Goal: Transaction & Acquisition: Purchase product/service

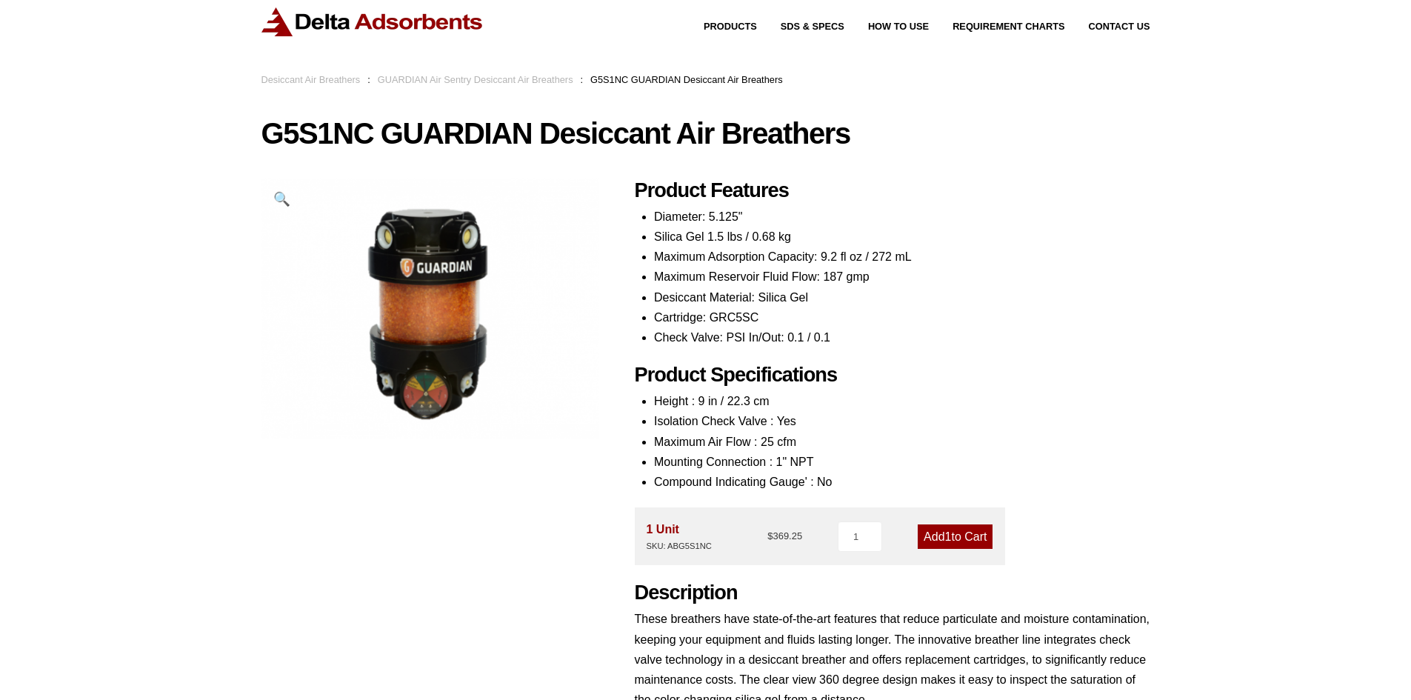
scroll to position [74, 0]
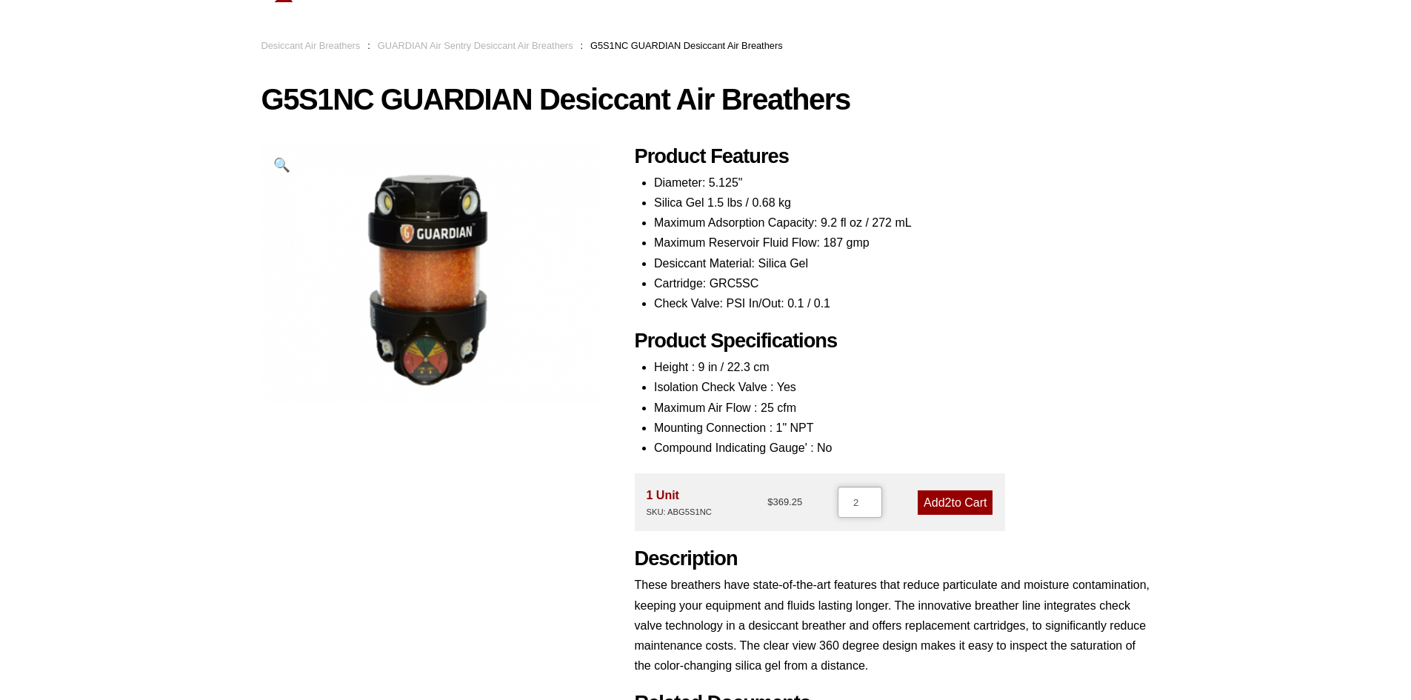
click at [875, 499] on input "2" at bounding box center [860, 502] width 44 height 31
click at [875, 499] on input "3" at bounding box center [860, 502] width 44 height 31
click at [875, 499] on input "4" at bounding box center [860, 502] width 44 height 31
click at [875, 499] on input "5" at bounding box center [860, 502] width 44 height 31
click at [875, 499] on input "6" at bounding box center [860, 502] width 44 height 31
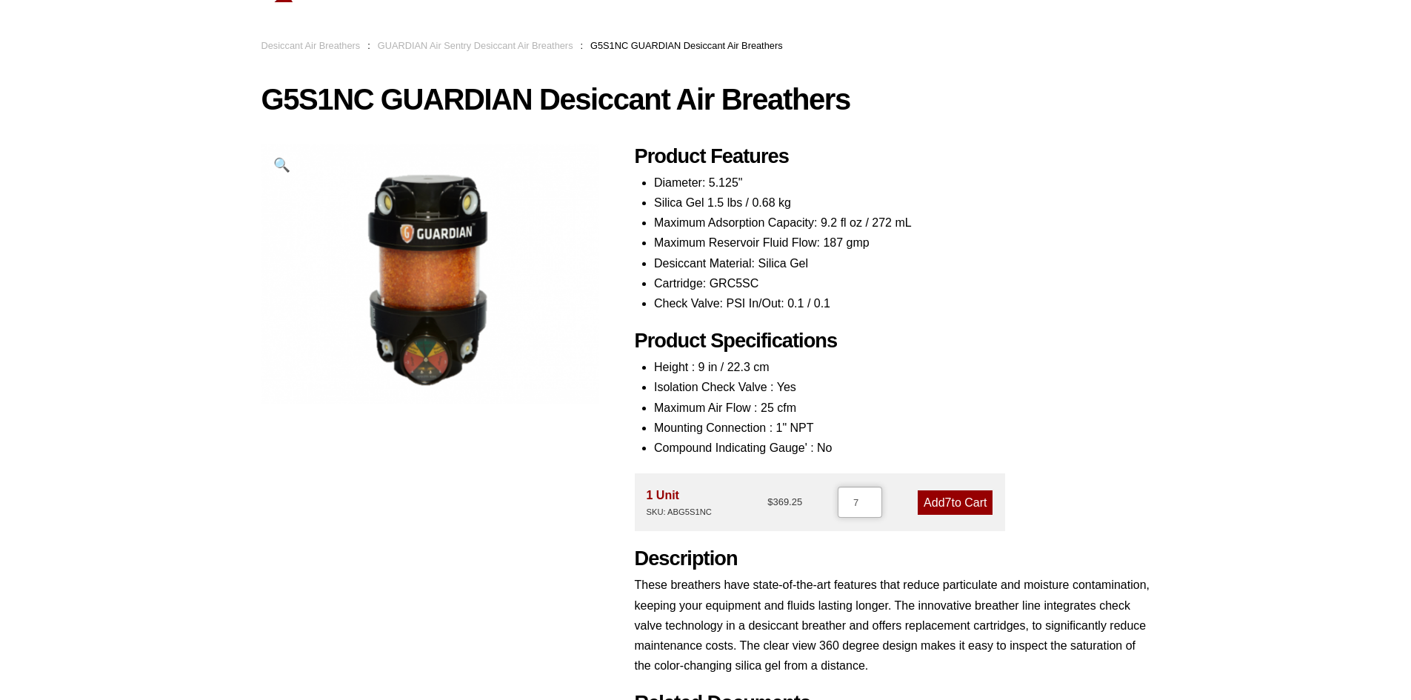
click at [875, 499] on input "7" at bounding box center [860, 502] width 44 height 31
click at [875, 499] on input "8" at bounding box center [860, 502] width 44 height 31
type input "9"
click at [875, 499] on input "9" at bounding box center [860, 502] width 44 height 31
click at [923, 504] on link "Add 9 to Cart" at bounding box center [954, 502] width 75 height 24
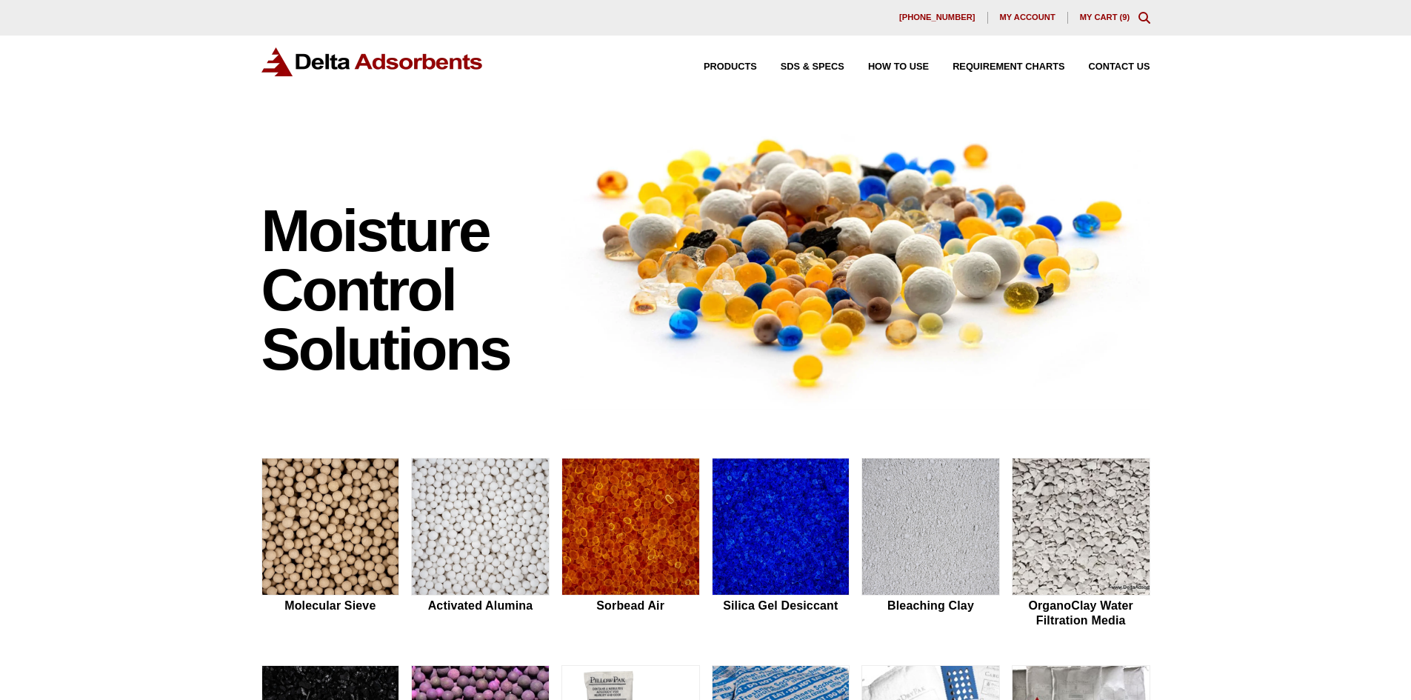
click at [1108, 10] on div "630-980-5205 My account My Cart ( 9 )" at bounding box center [705, 18] width 1411 height 36
click at [1108, 12] on div "630-980-5205 My account My Cart ( 9 )" at bounding box center [705, 18] width 889 height 12
click at [1104, 16] on link "My Cart ( 9 )" at bounding box center [1105, 17] width 50 height 9
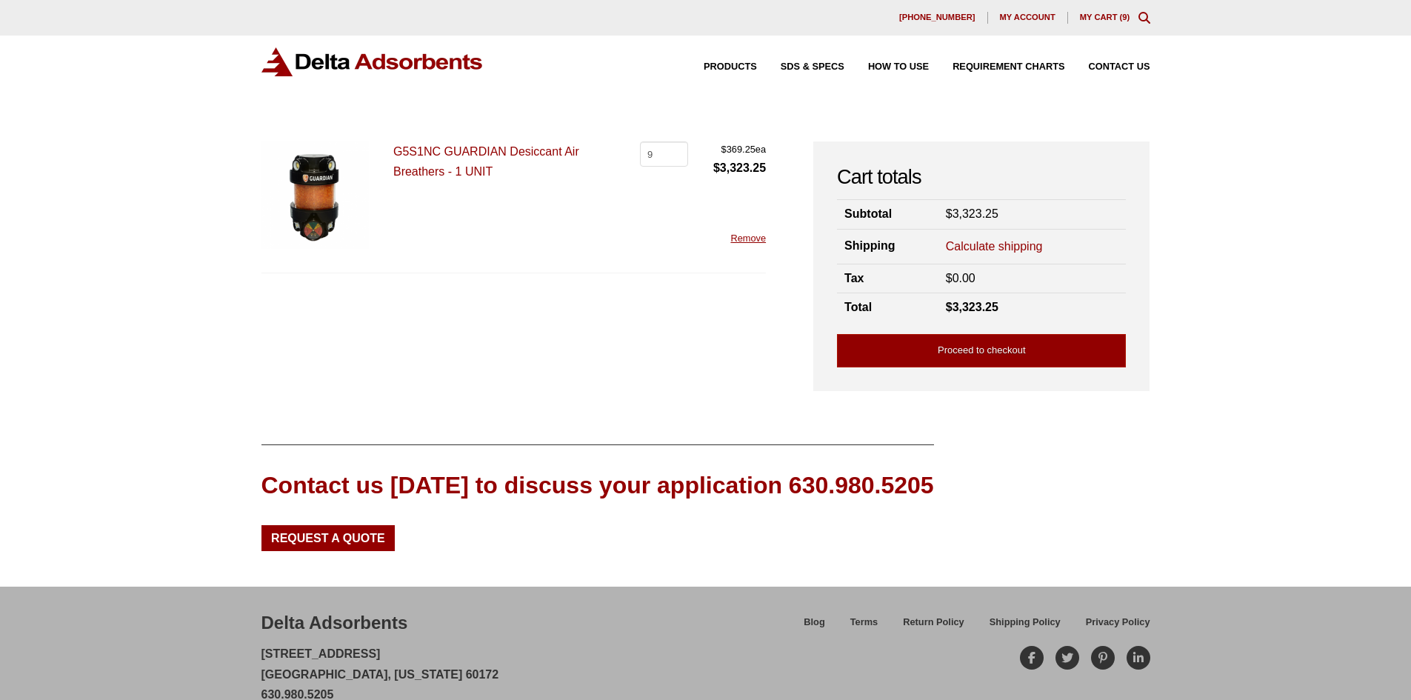
click at [1146, 20] on icon "Toggle Modal Content" at bounding box center [1144, 18] width 12 height 12
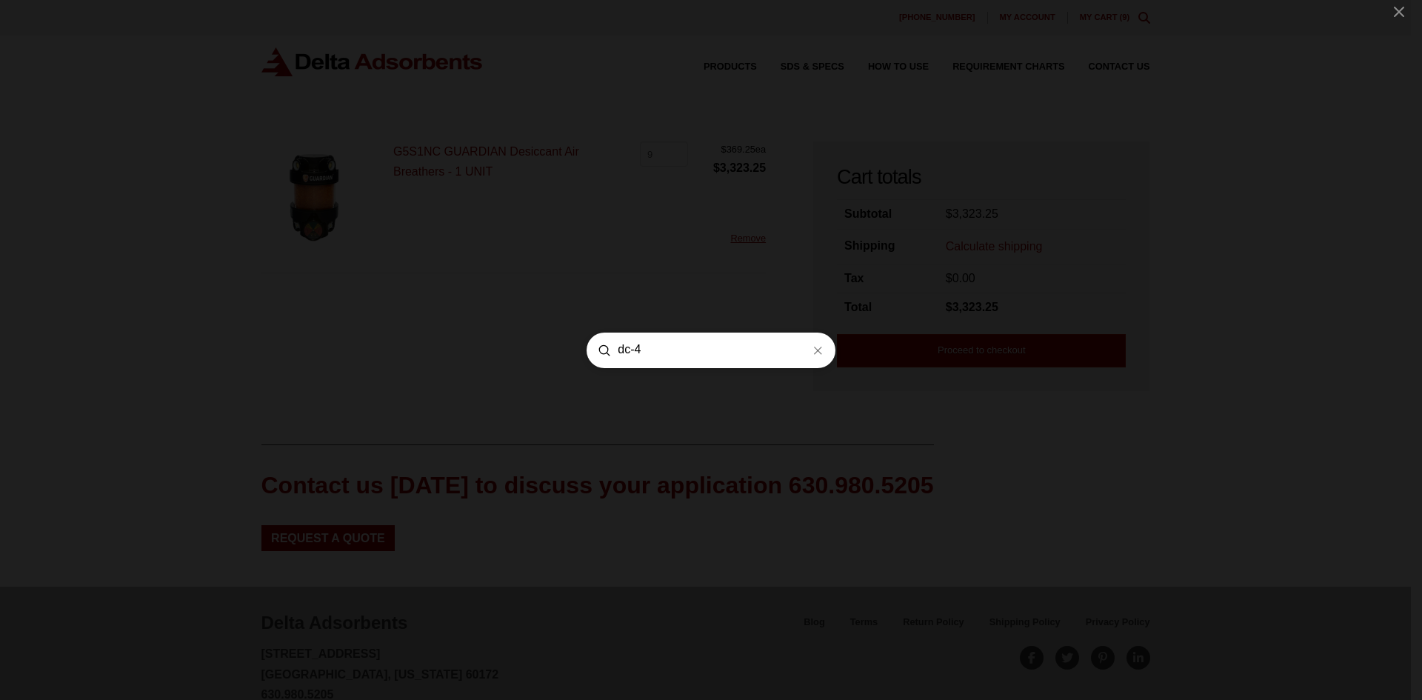
type input "dc-4"
click at [818, 359] on form "Search dc-4 Submit Clear" at bounding box center [710, 350] width 249 height 36
click at [818, 350] on line "Modal Content" at bounding box center [818, 350] width 7 height 7
click at [674, 121] on div "Search Submit Clear" at bounding box center [711, 350] width 1422 height 700
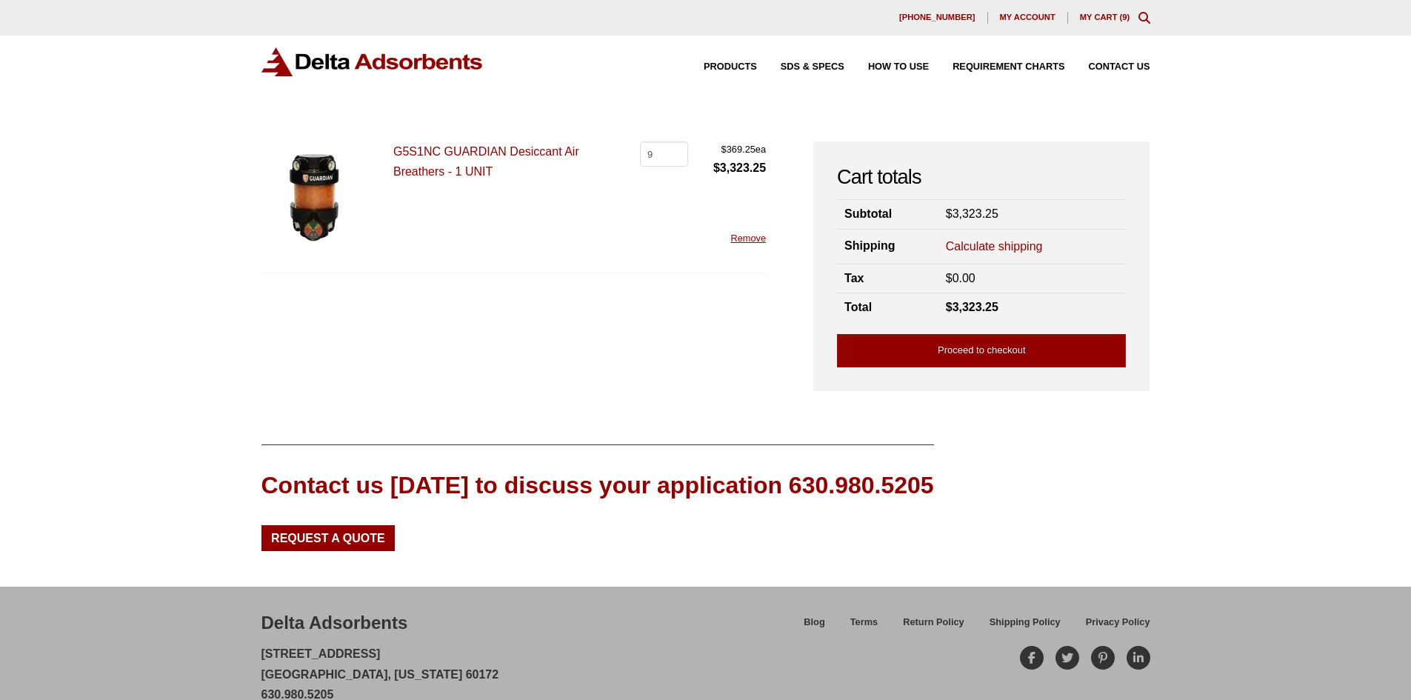
click at [975, 250] on link "Calculate shipping" at bounding box center [994, 246] width 97 height 16
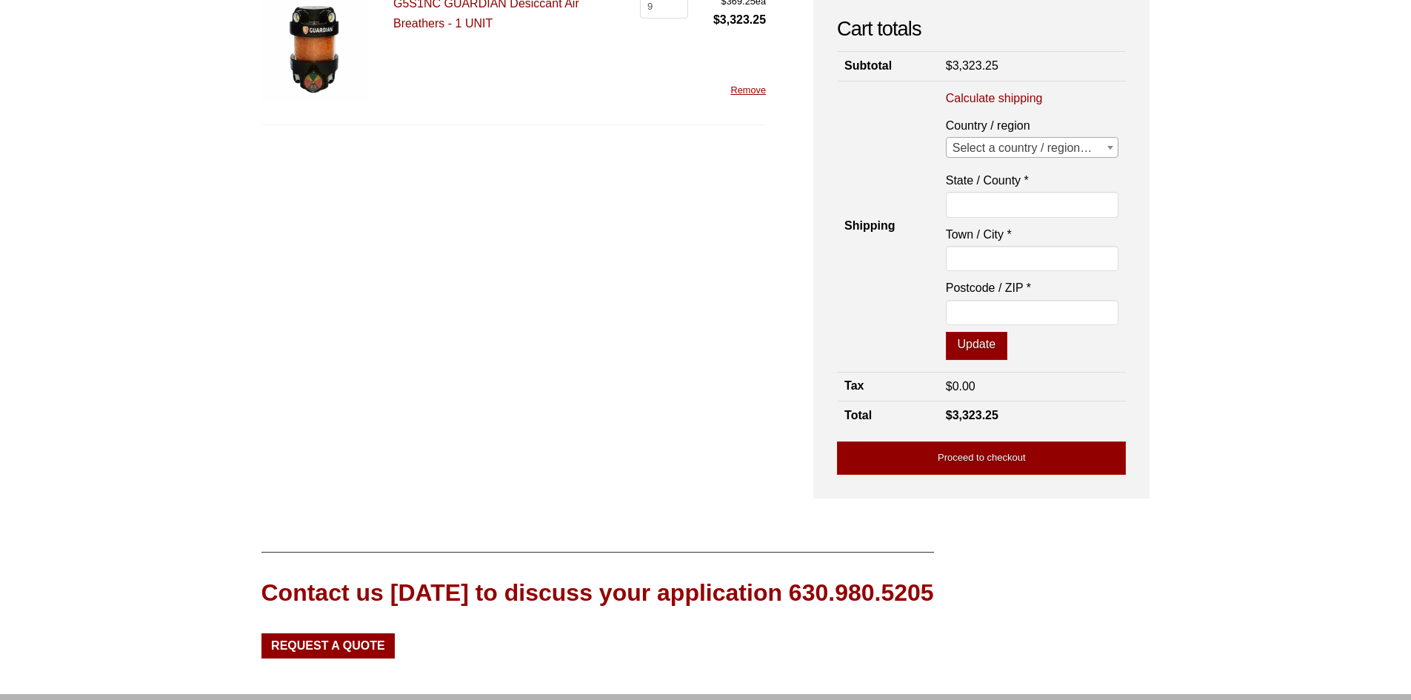
scroll to position [222, 0]
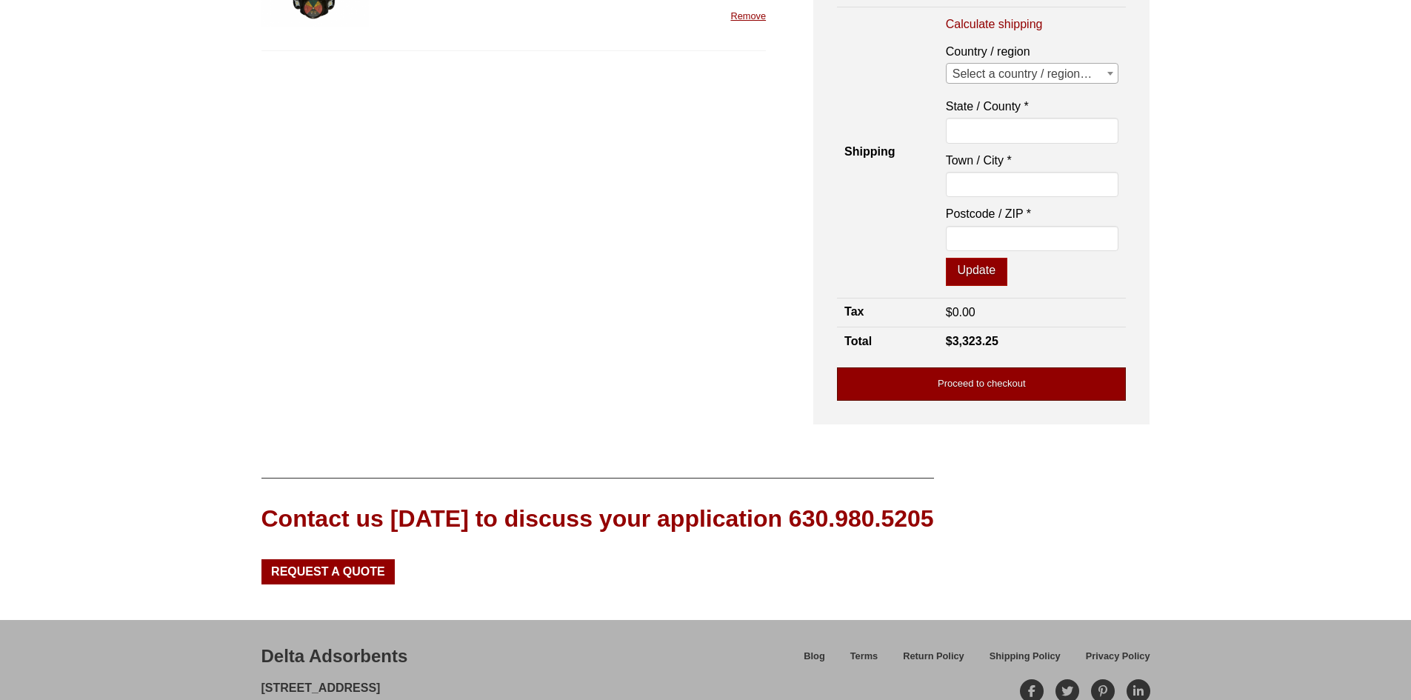
click at [955, 375] on link "Proceed to checkout" at bounding box center [981, 383] width 289 height 33
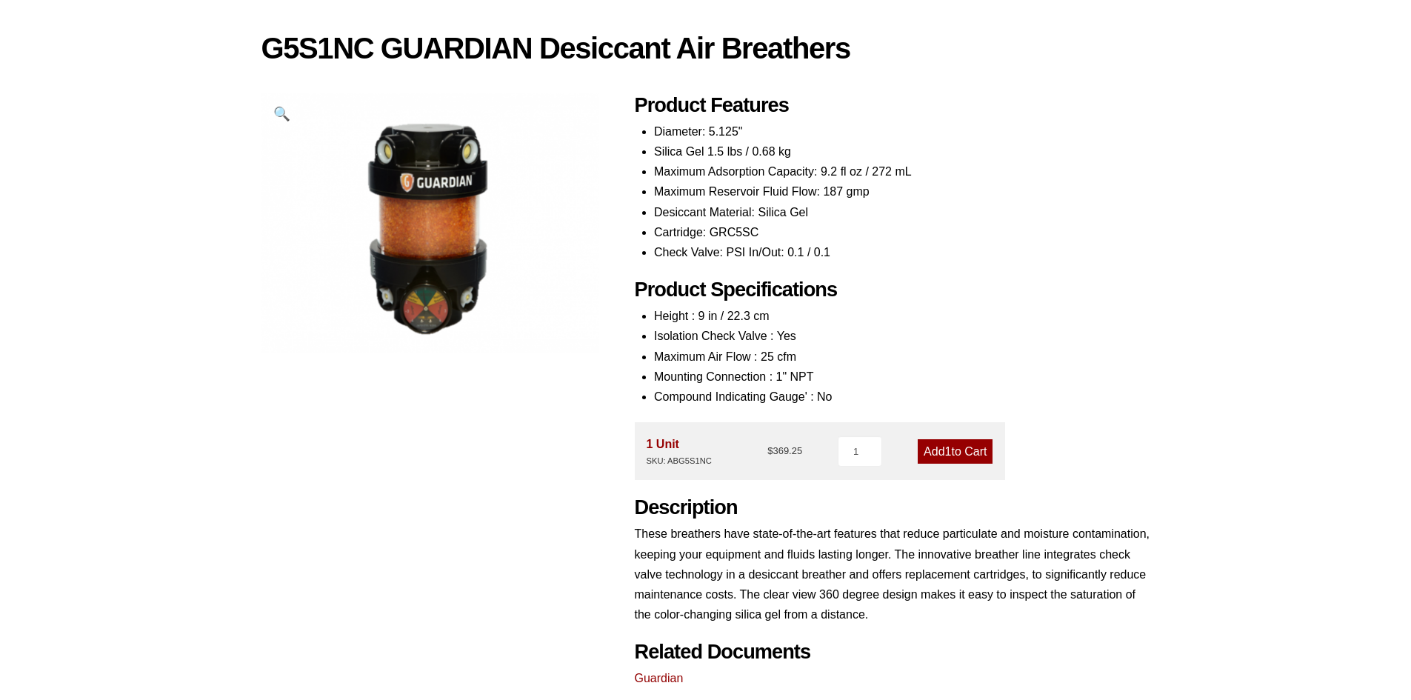
scroll to position [148, 0]
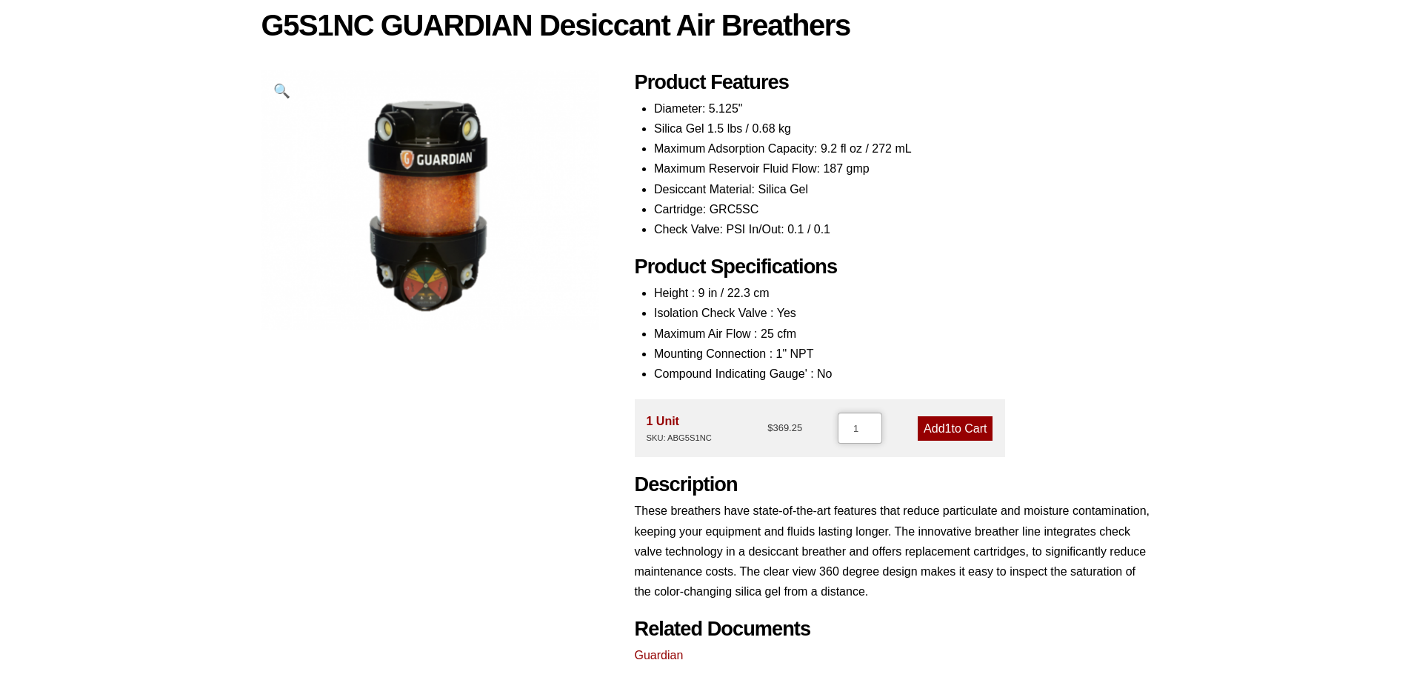
click at [846, 427] on input "1" at bounding box center [860, 427] width 44 height 31
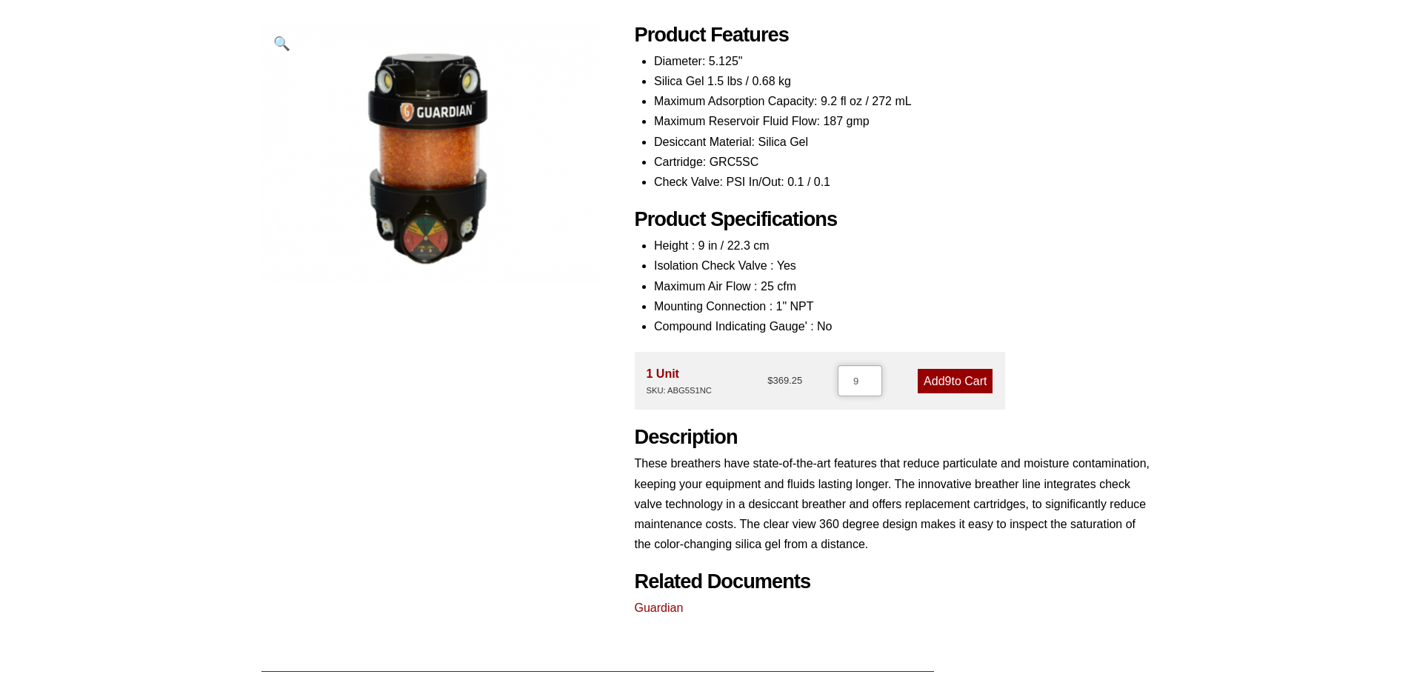
scroll to position [222, 0]
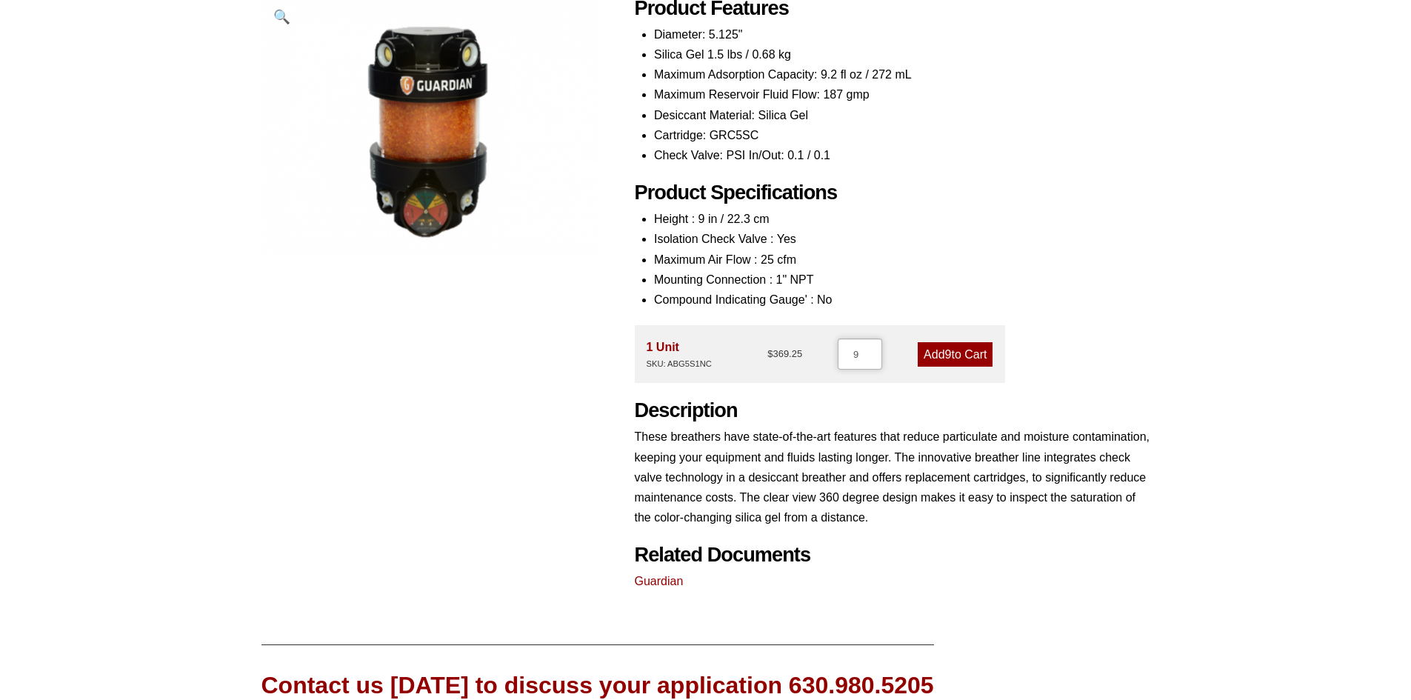
type input "9"
click at [928, 347] on link "Add 9 to Cart" at bounding box center [954, 354] width 75 height 24
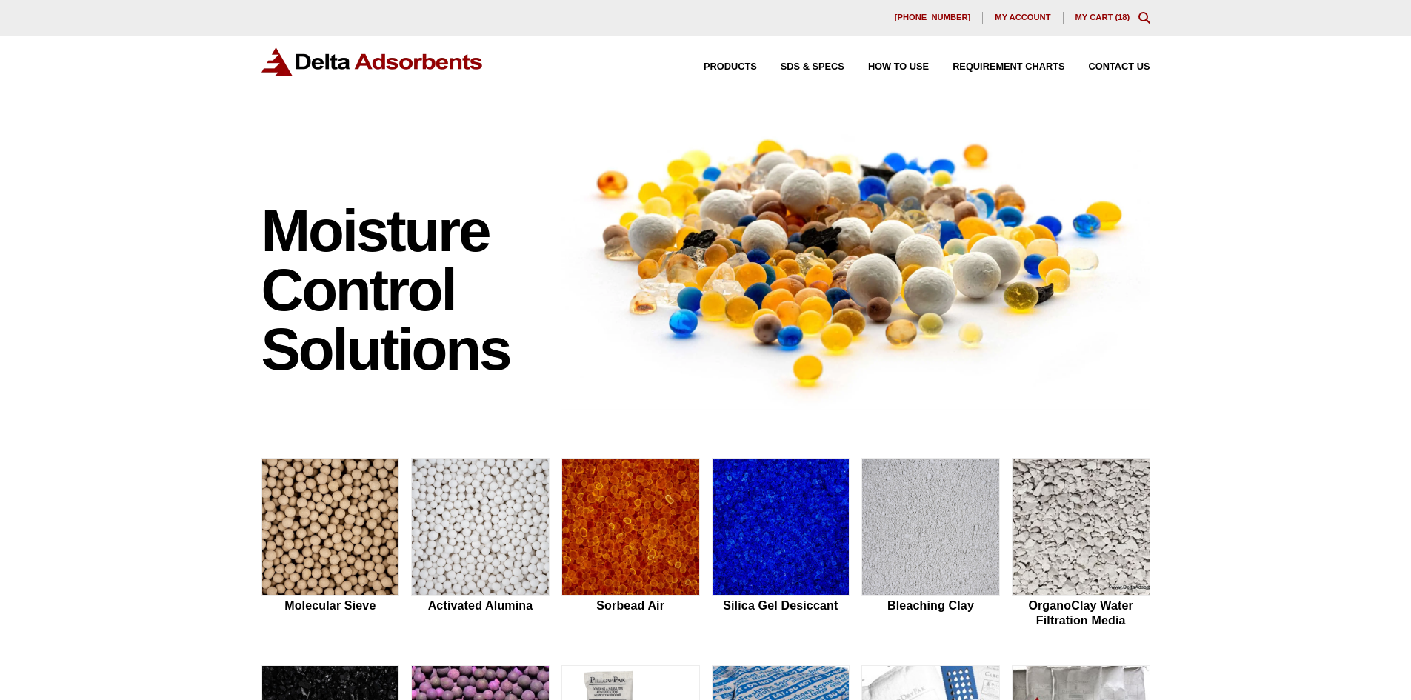
click at [1081, 10] on div "[PHONE_NUMBER] My account My Cart ( 18 )" at bounding box center [705, 18] width 1411 height 36
click at [1083, 15] on link "My Cart ( 18 )" at bounding box center [1102, 17] width 55 height 9
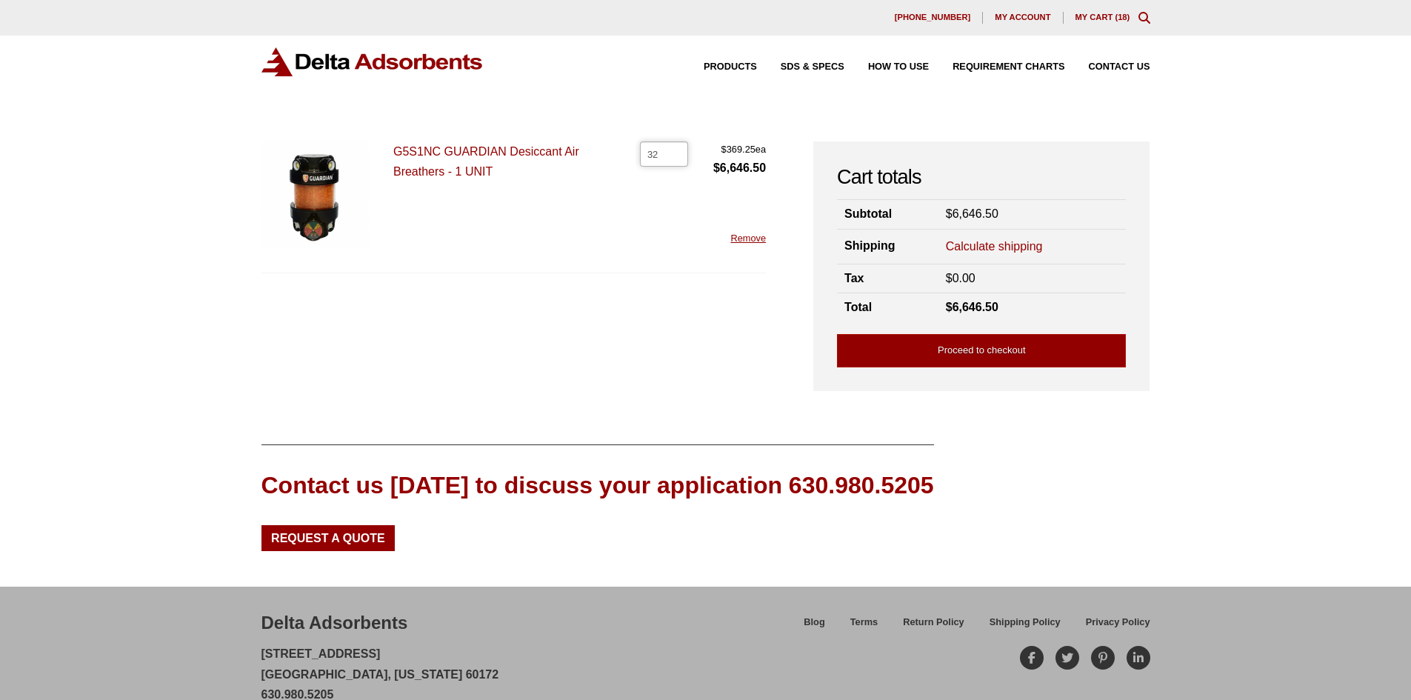
drag, startPoint x: 674, startPoint y: 152, endPoint x: 640, endPoint y: 154, distance: 34.1
type input "32"
click at [640, 154] on input "32" at bounding box center [664, 153] width 48 height 25
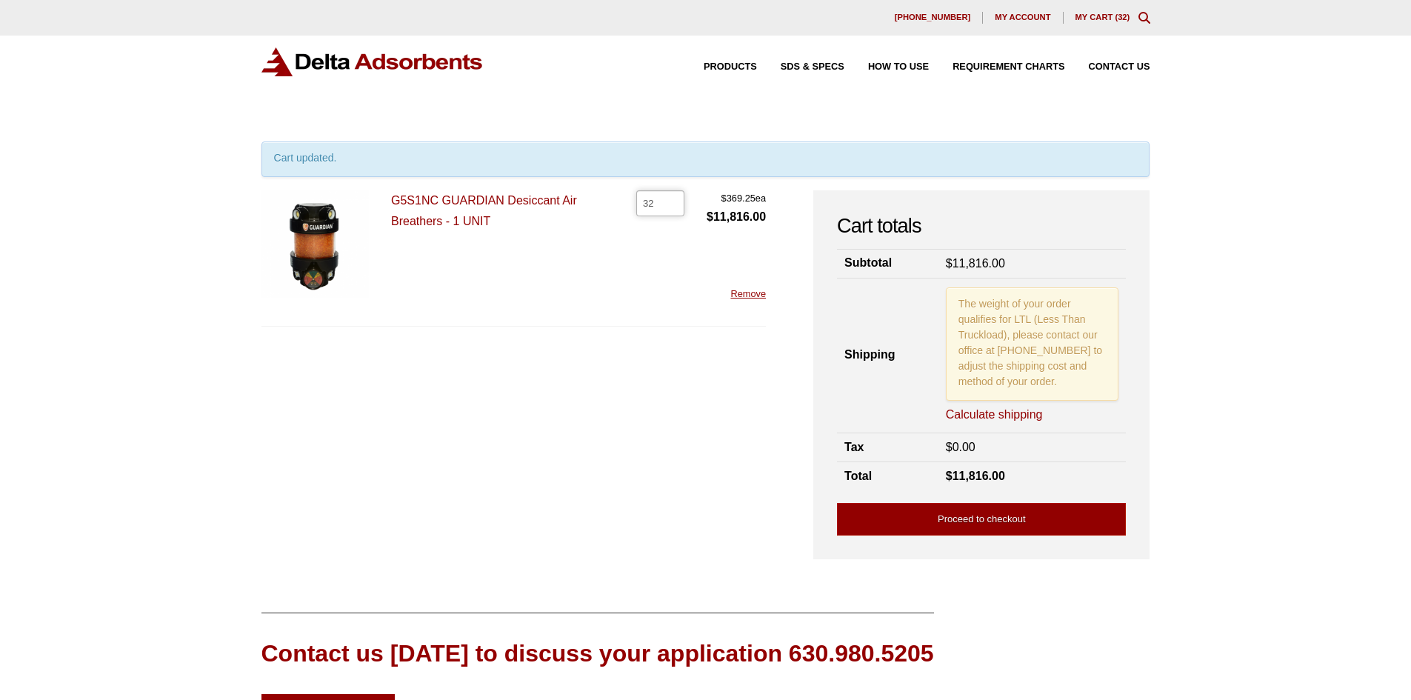
click at [654, 207] on input "32" at bounding box center [660, 202] width 48 height 25
drag, startPoint x: 643, startPoint y: 205, endPoint x: 595, endPoint y: 204, distance: 48.1
click at [595, 204] on div "G5S1NC GUARDIAN Desiccant Air Breathers - 1 UNIT G5S1NC GUARDIAN Desiccant Air …" at bounding box center [513, 258] width 505 height 136
type input "9"
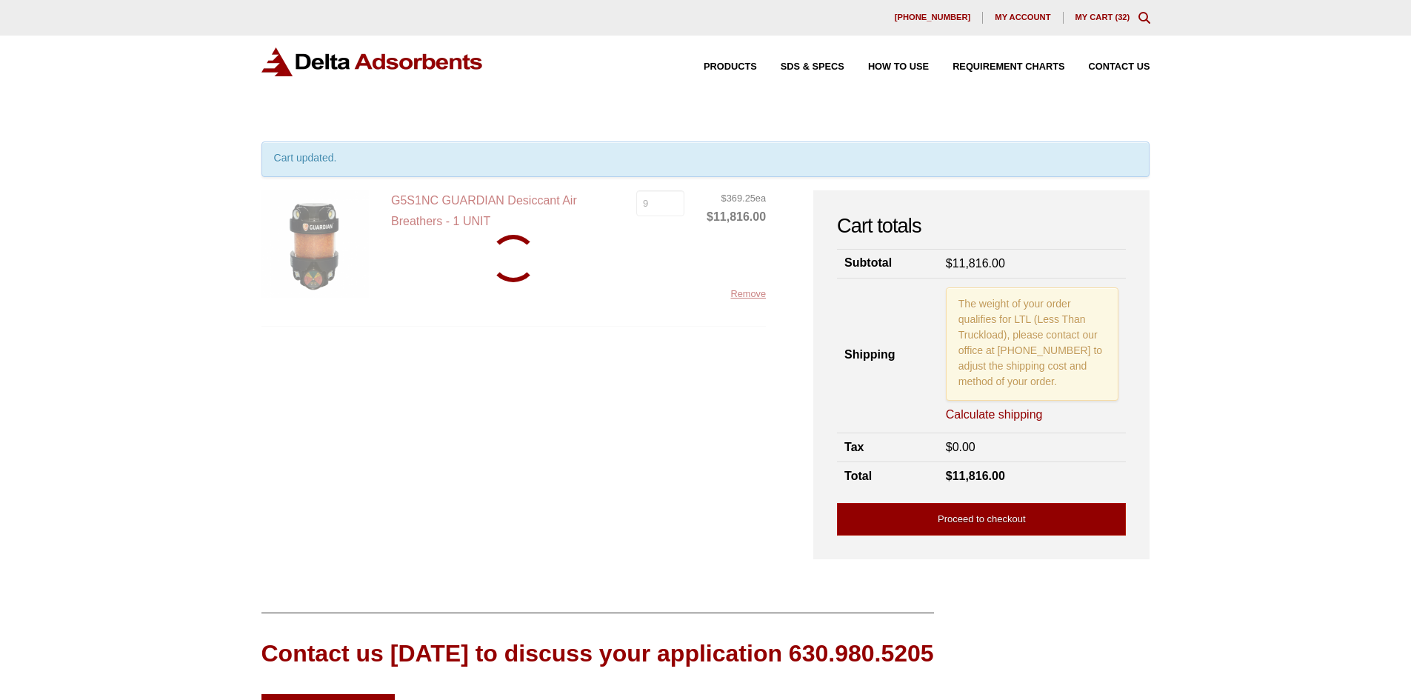
click at [671, 254] on div "G5S1NC GUARDIAN Desiccant Air Breathers - 1 UNIT G5S1NC GUARDIAN Desiccant Air …" at bounding box center [513, 258] width 505 height 136
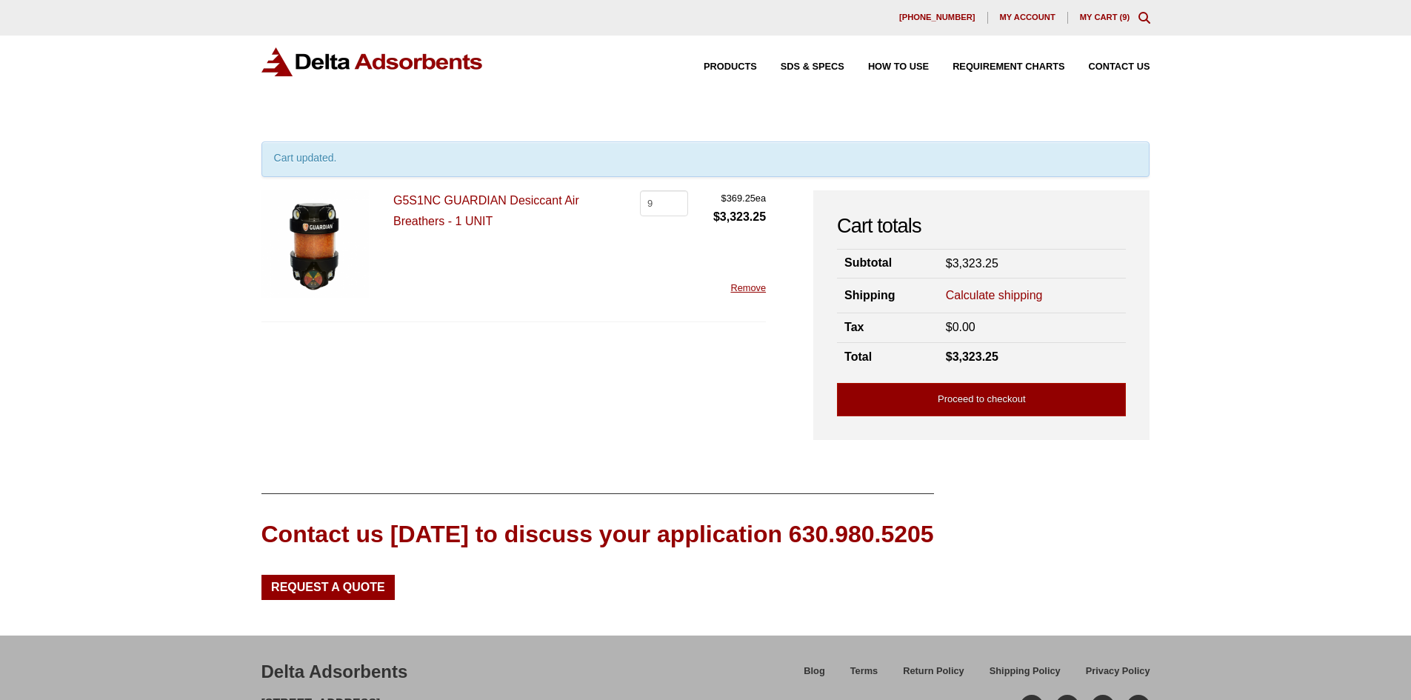
click at [980, 291] on link "Calculate shipping" at bounding box center [994, 295] width 97 height 16
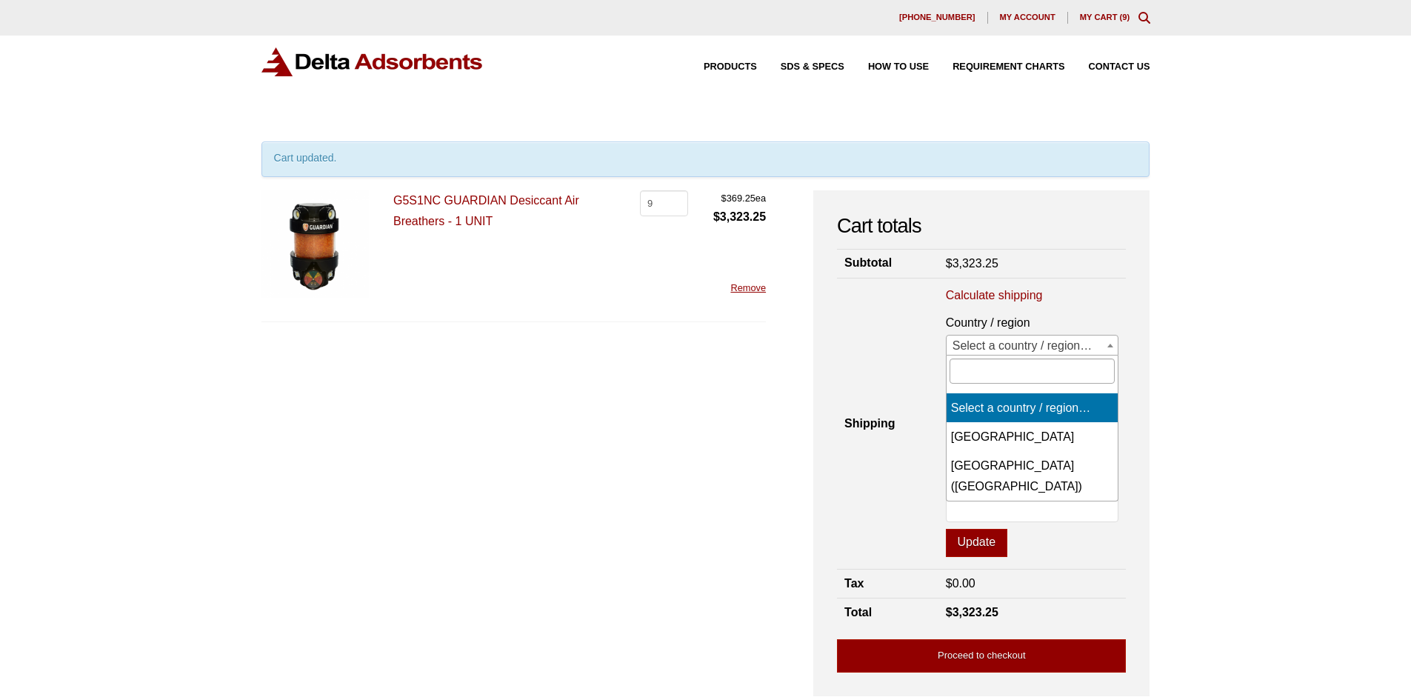
click at [1000, 338] on span "Select a country / region…" at bounding box center [1032, 345] width 172 height 21
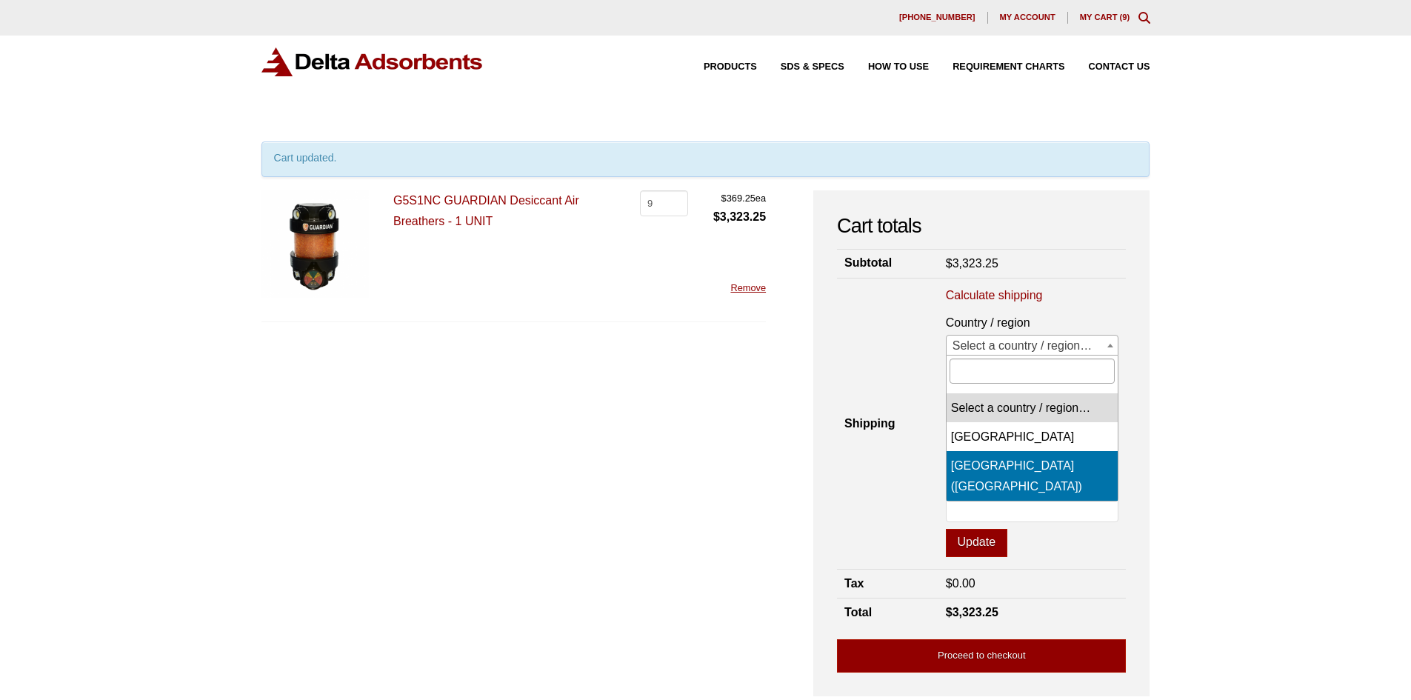
select select "US"
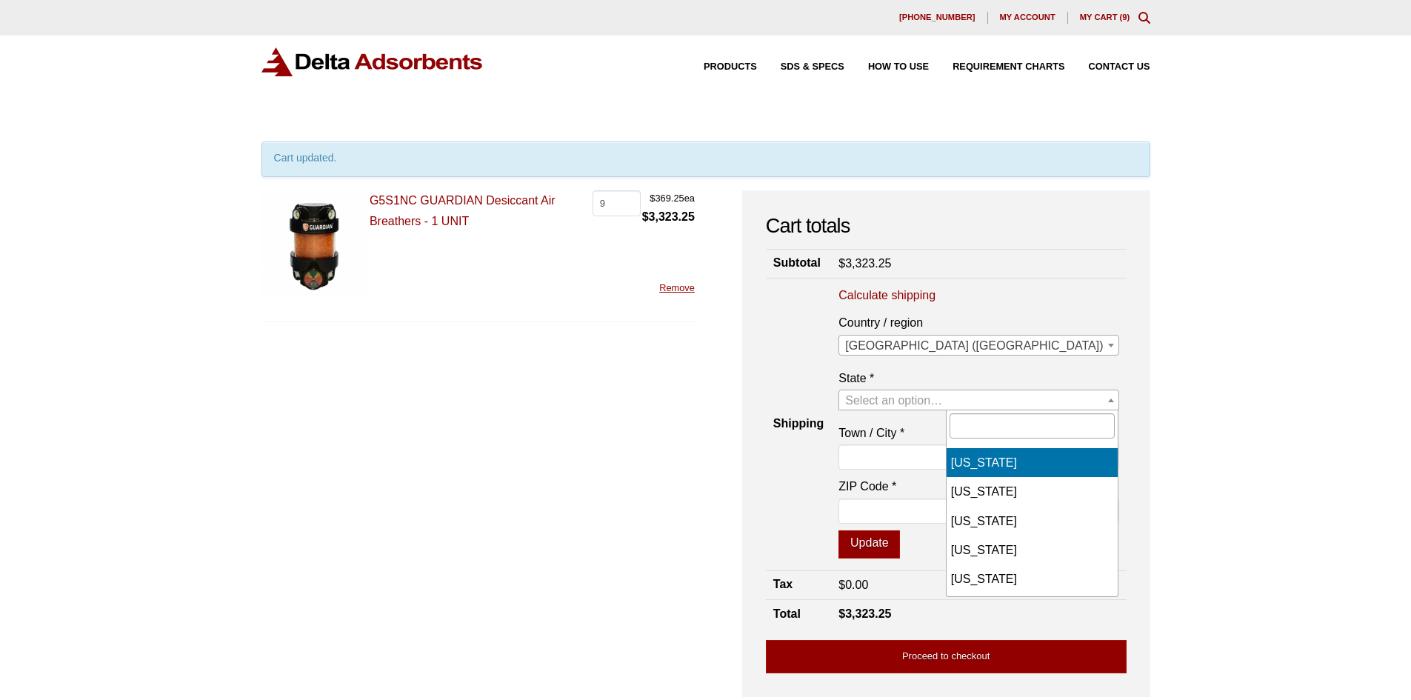
click at [942, 397] on span "Select an option…" at bounding box center [893, 400] width 97 height 13
type input "ohio"
select select "OH"
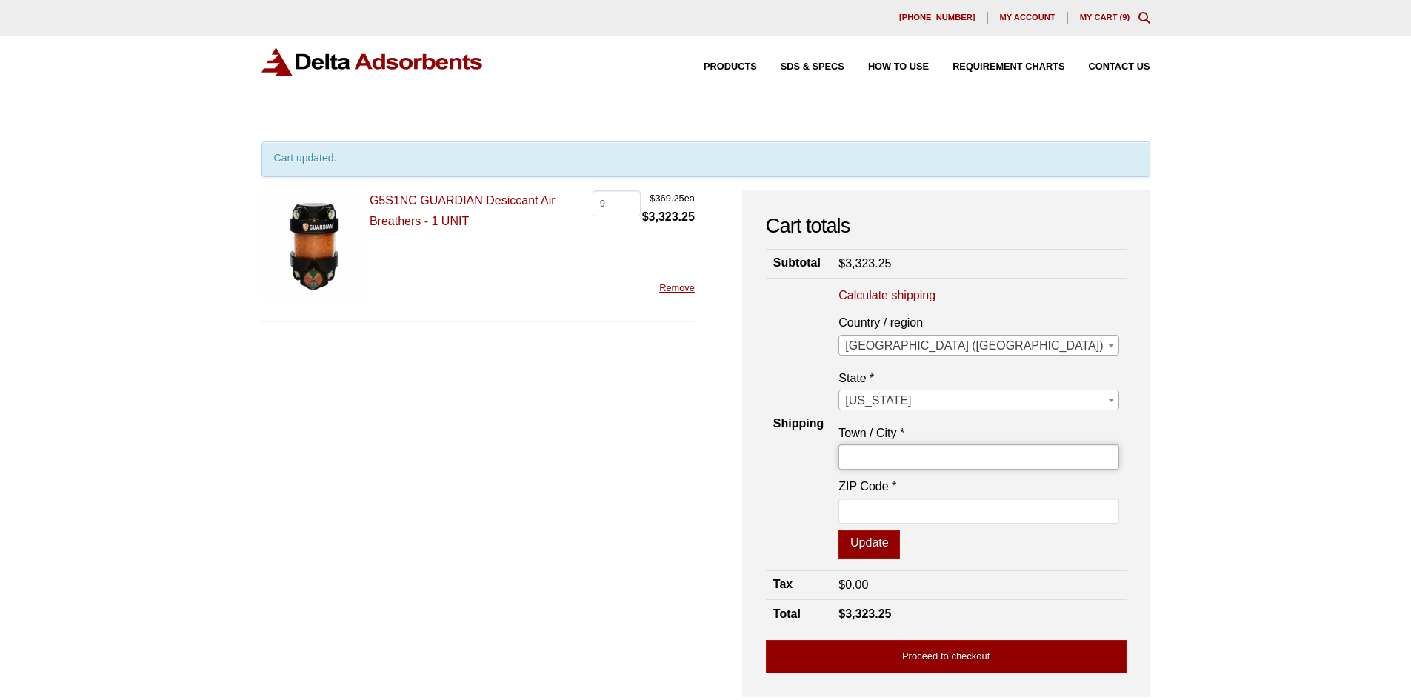
click at [1015, 456] on input "Town / City *" at bounding box center [978, 456] width 280 height 25
type input "akron"
drag, startPoint x: 1012, startPoint y: 553, endPoint x: 989, endPoint y: 551, distance: 23.8
click at [1008, 553] on p "Update" at bounding box center [978, 544] width 280 height 28
click at [900, 550] on button "Update" at bounding box center [868, 544] width 61 height 28
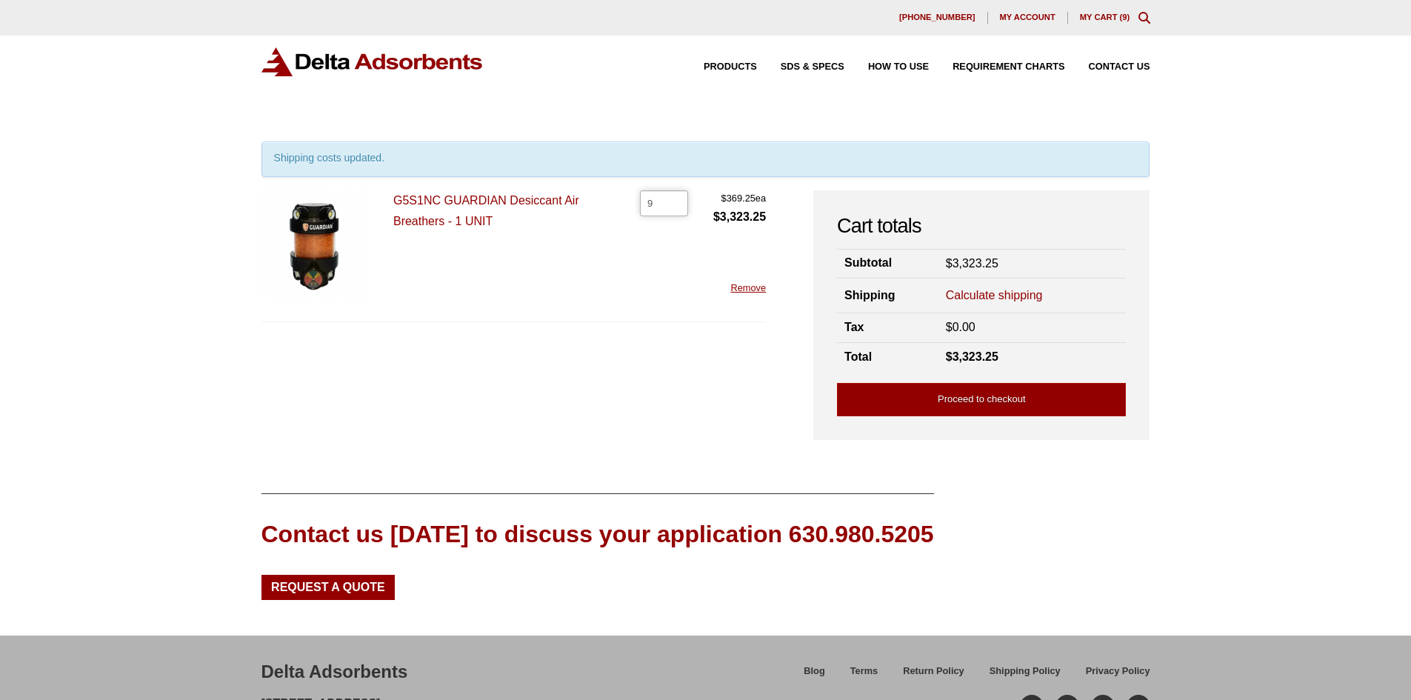
drag, startPoint x: 663, startPoint y: 204, endPoint x: 623, endPoint y: 206, distance: 40.8
click at [623, 206] on div "G5S1NC GUARDIAN Desiccant Air Breathers - 1 UNIT G5S1NC GUARDIAN Desiccant Air …" at bounding box center [513, 256] width 505 height 132
type input "2"
click at [699, 298] on div "G5S1NC GUARDIAN Desiccant Air Breathers - 1 UNIT G5S1NC GUARDIAN Desiccant Air …" at bounding box center [513, 256] width 505 height 132
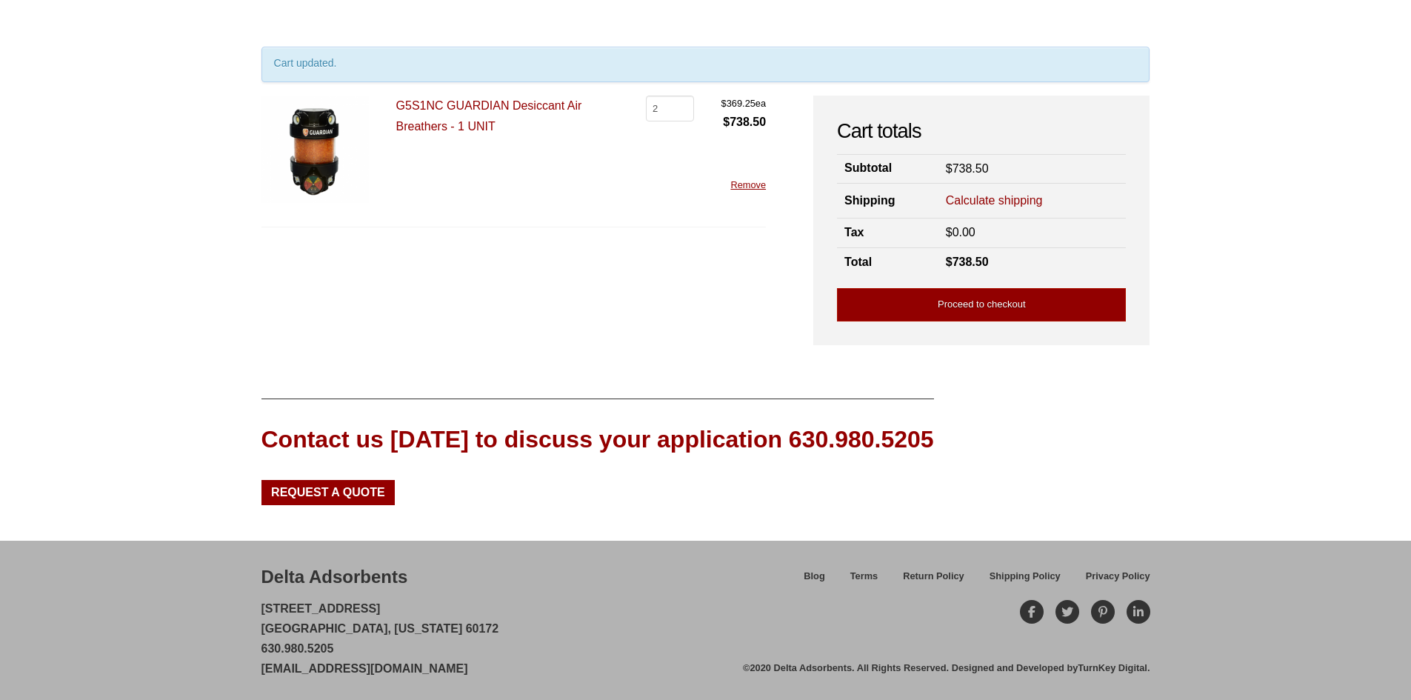
scroll to position [98, 0]
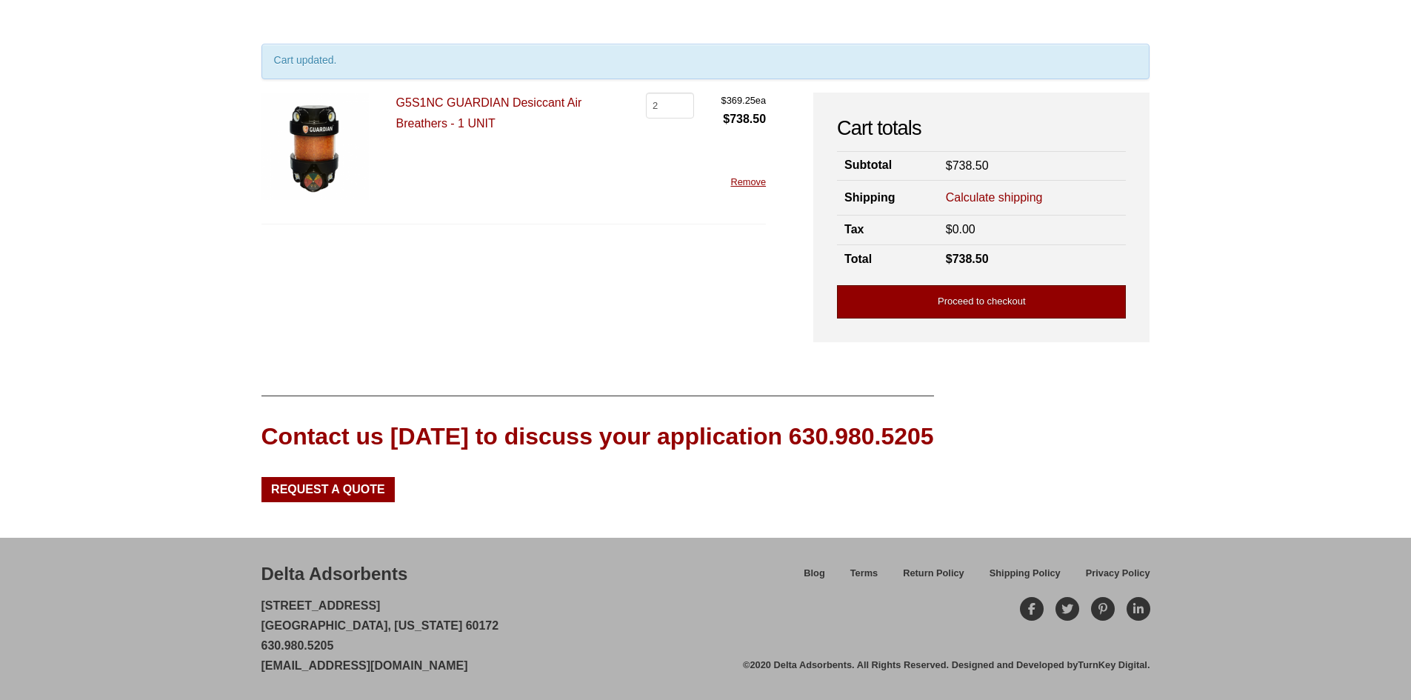
click at [860, 295] on link "Proceed to checkout" at bounding box center [981, 301] width 289 height 33
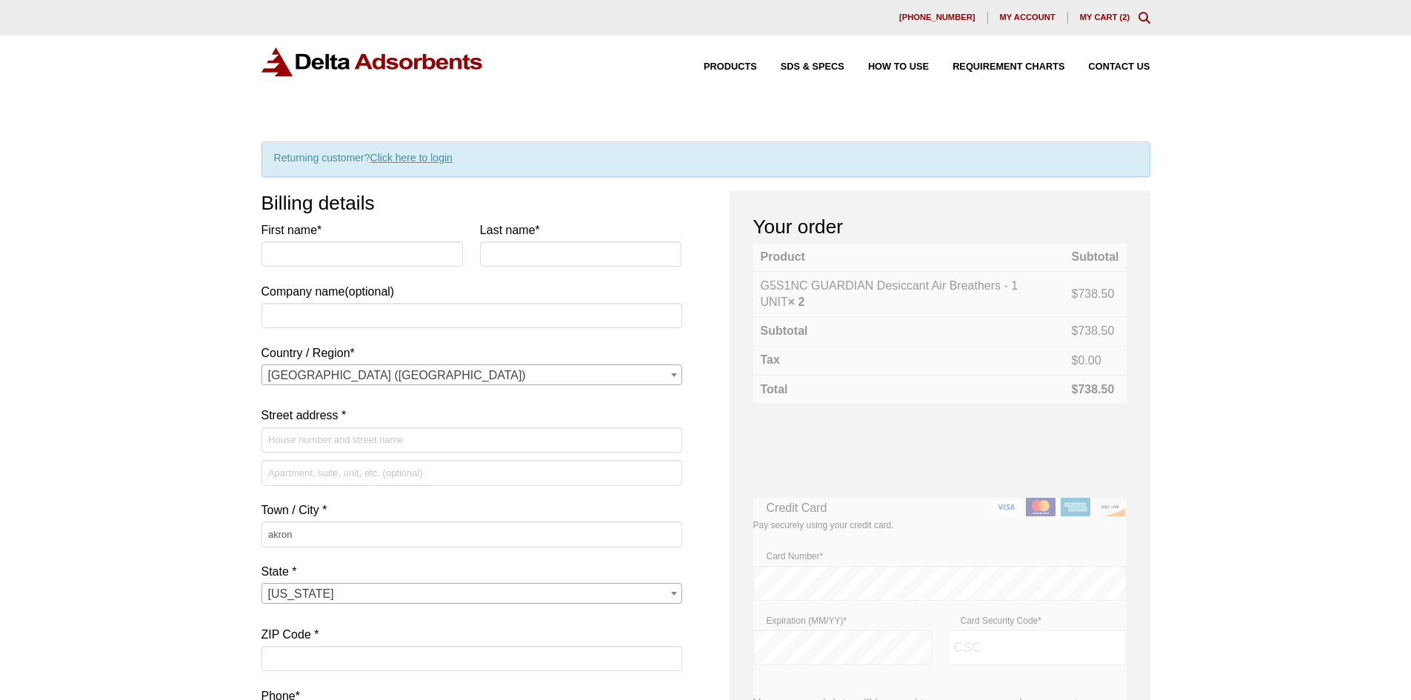
select select "OH"
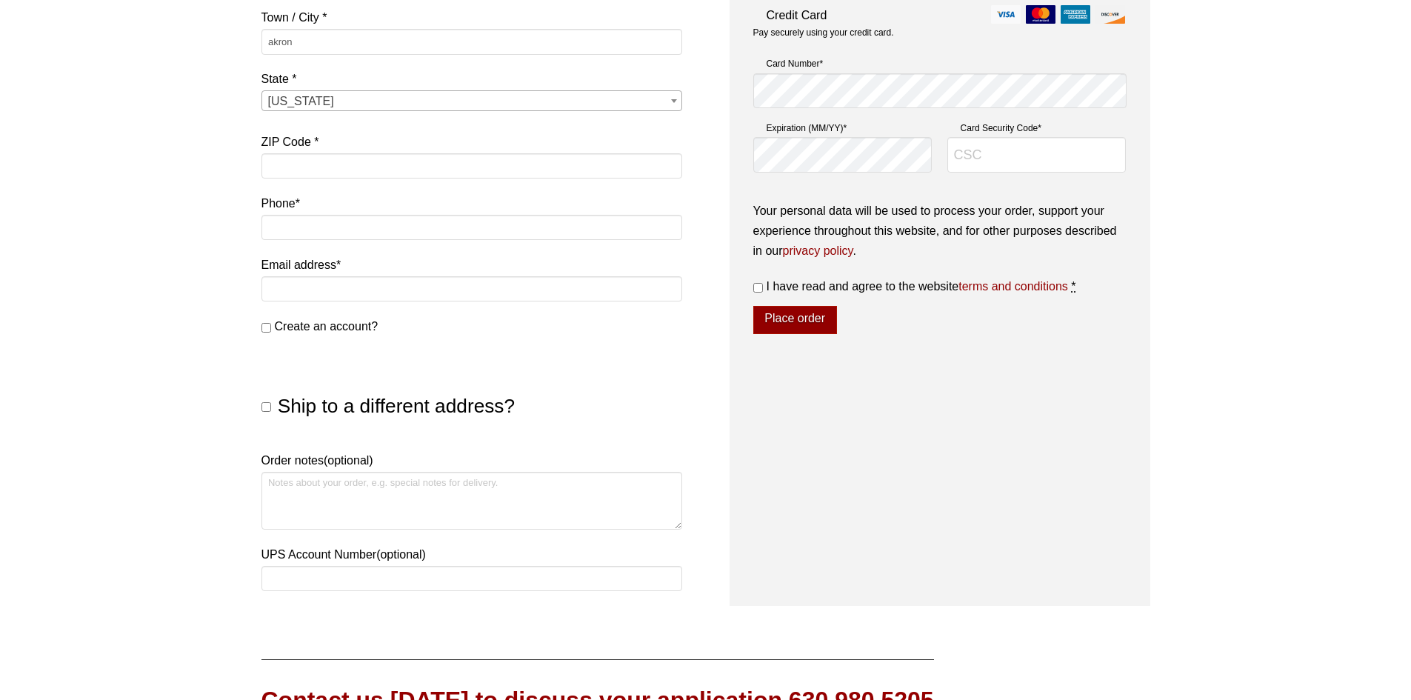
scroll to position [518, 0]
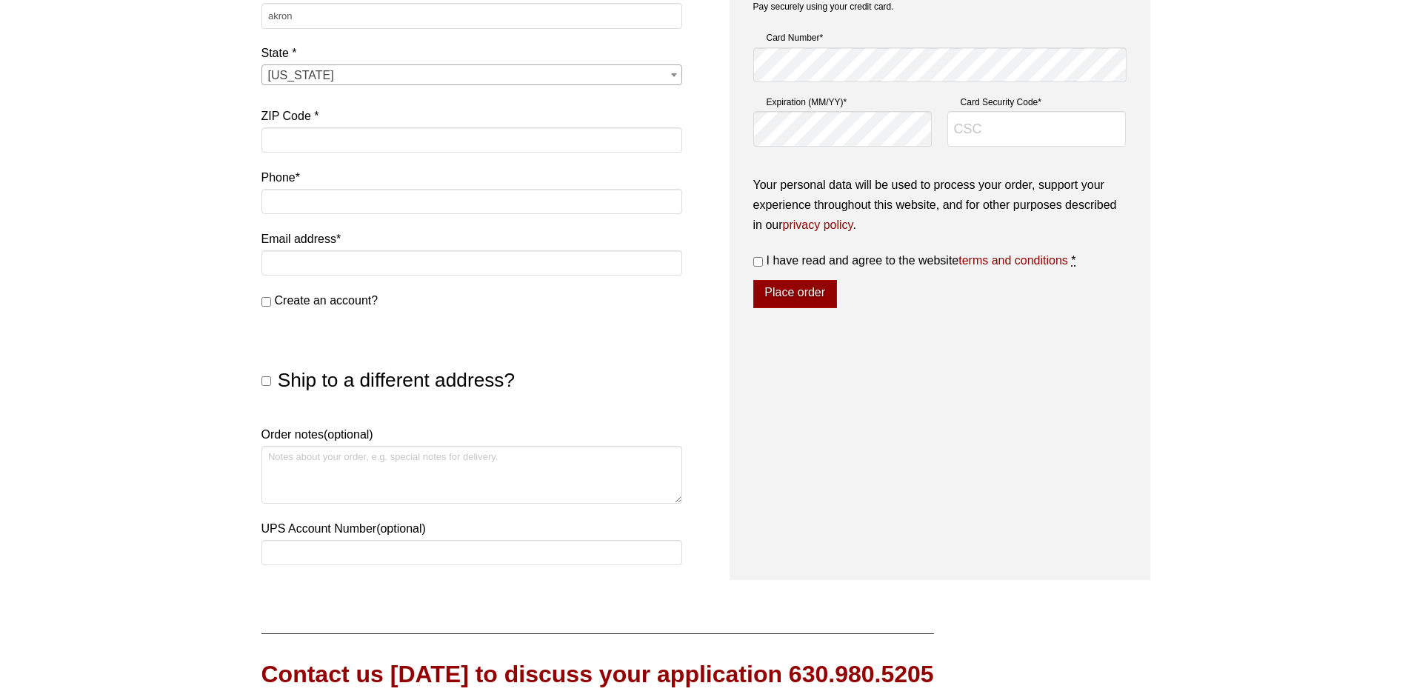
click at [268, 378] on input "Ship to a different address?" at bounding box center [266, 381] width 10 height 10
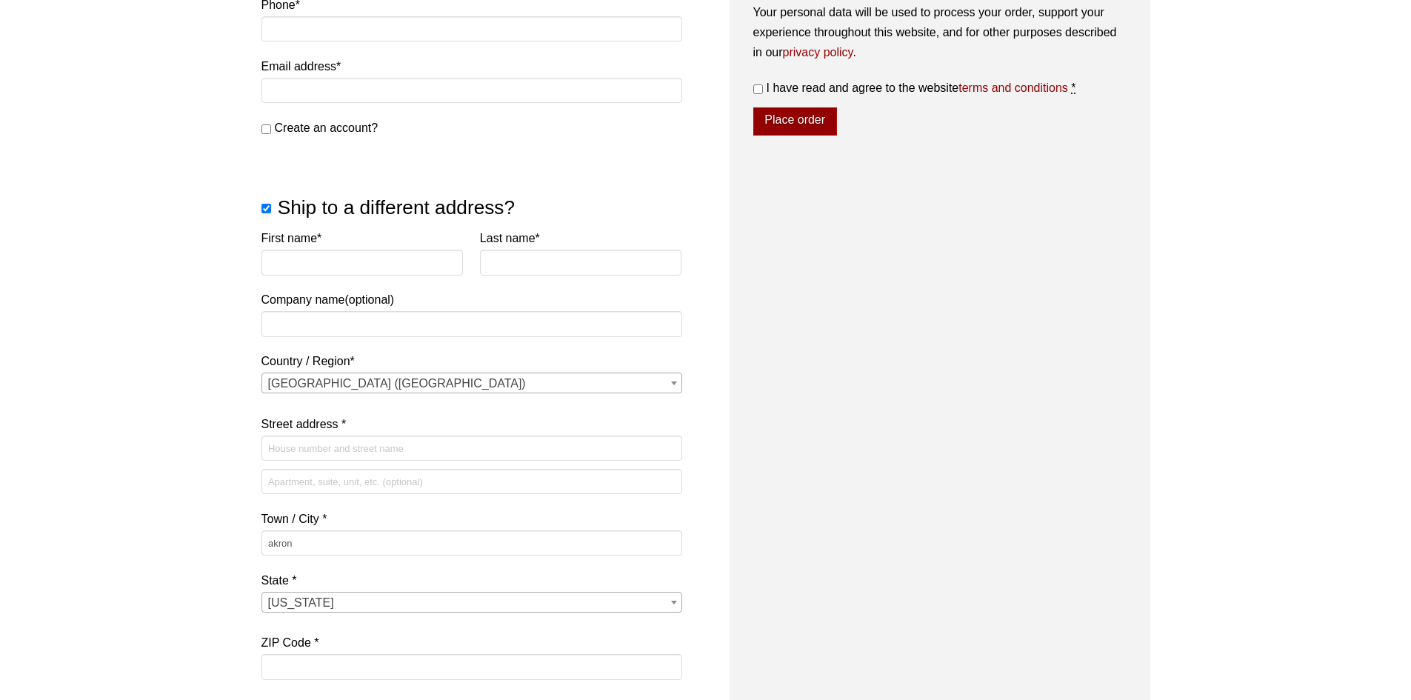
scroll to position [592, 0]
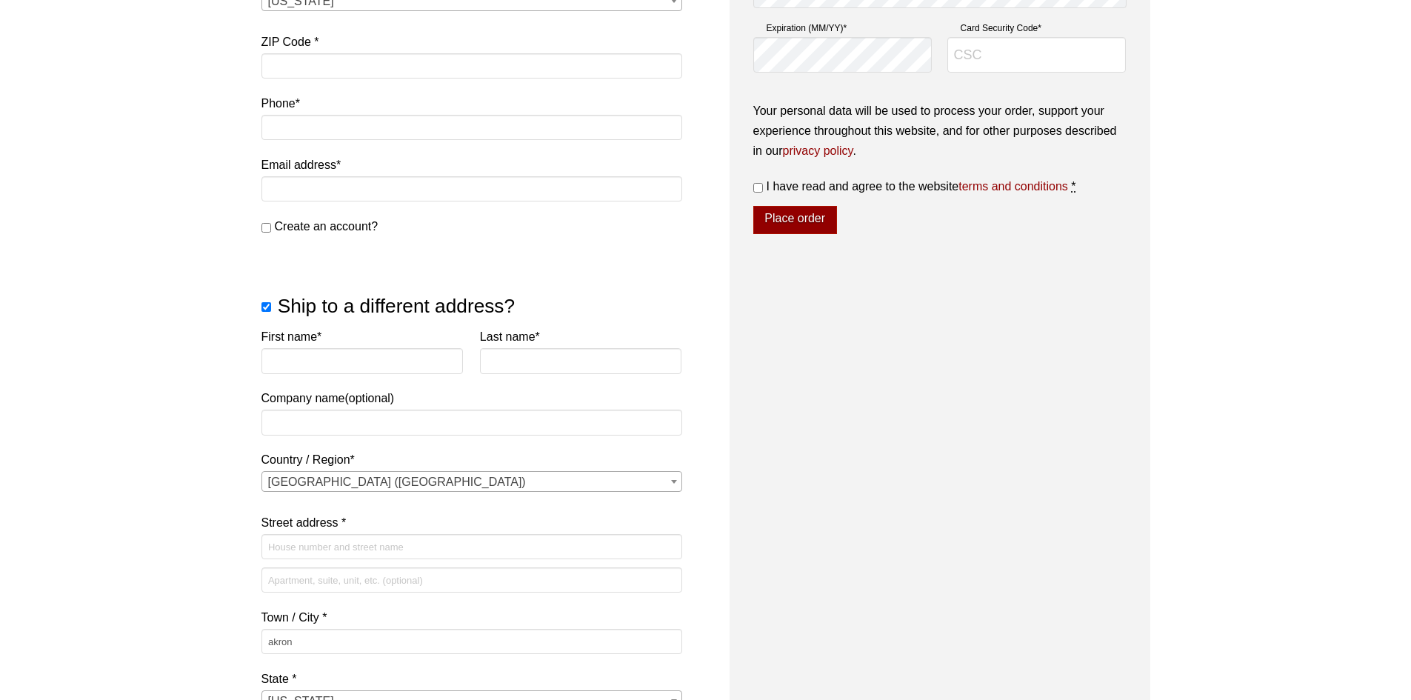
click at [263, 306] on input "Ship to a different address?" at bounding box center [266, 307] width 10 height 10
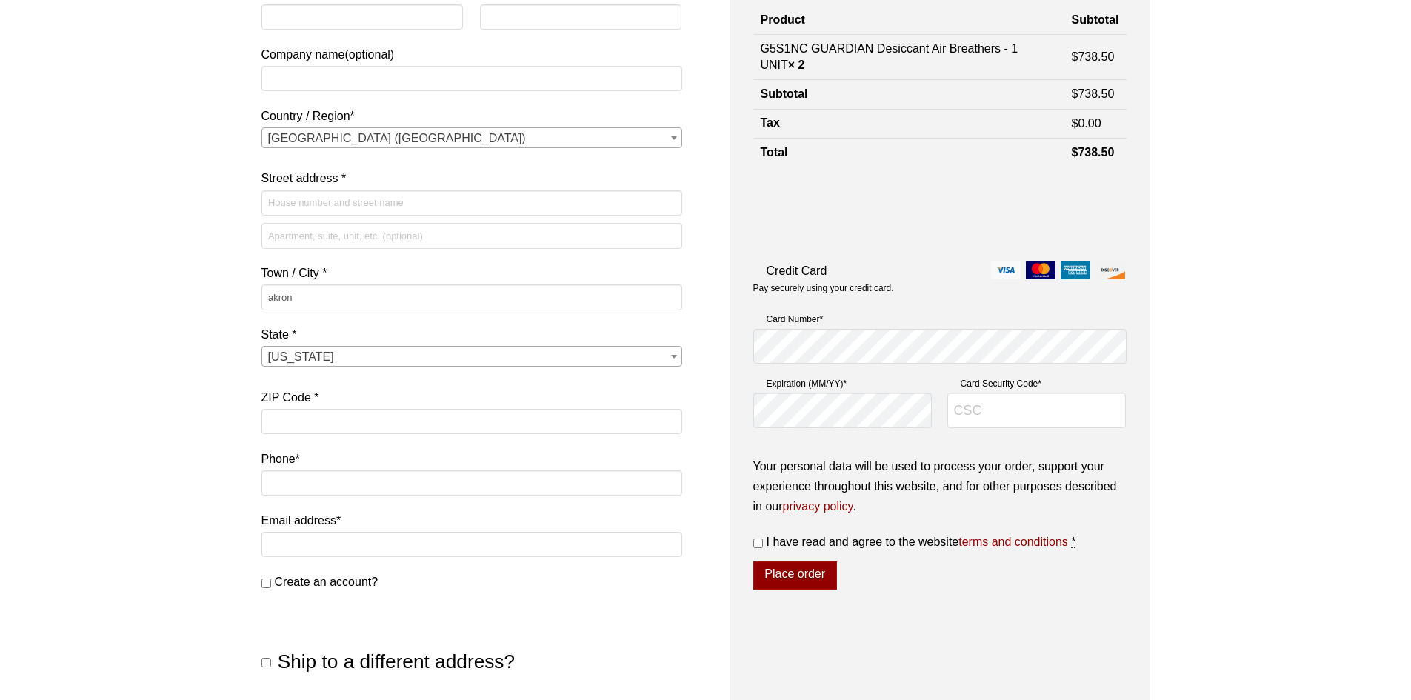
scroll to position [311, 0]
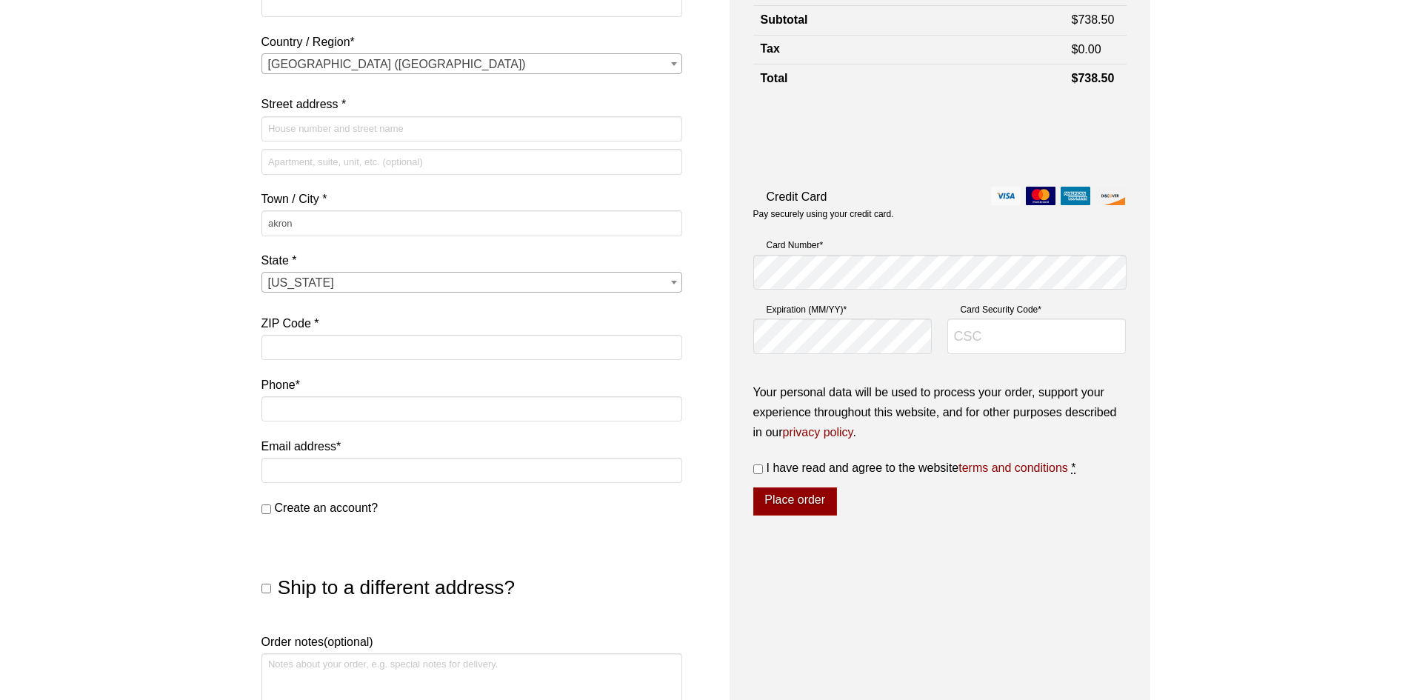
click at [266, 584] on input "Ship to a different address?" at bounding box center [266, 589] width 10 height 10
checkbox input "true"
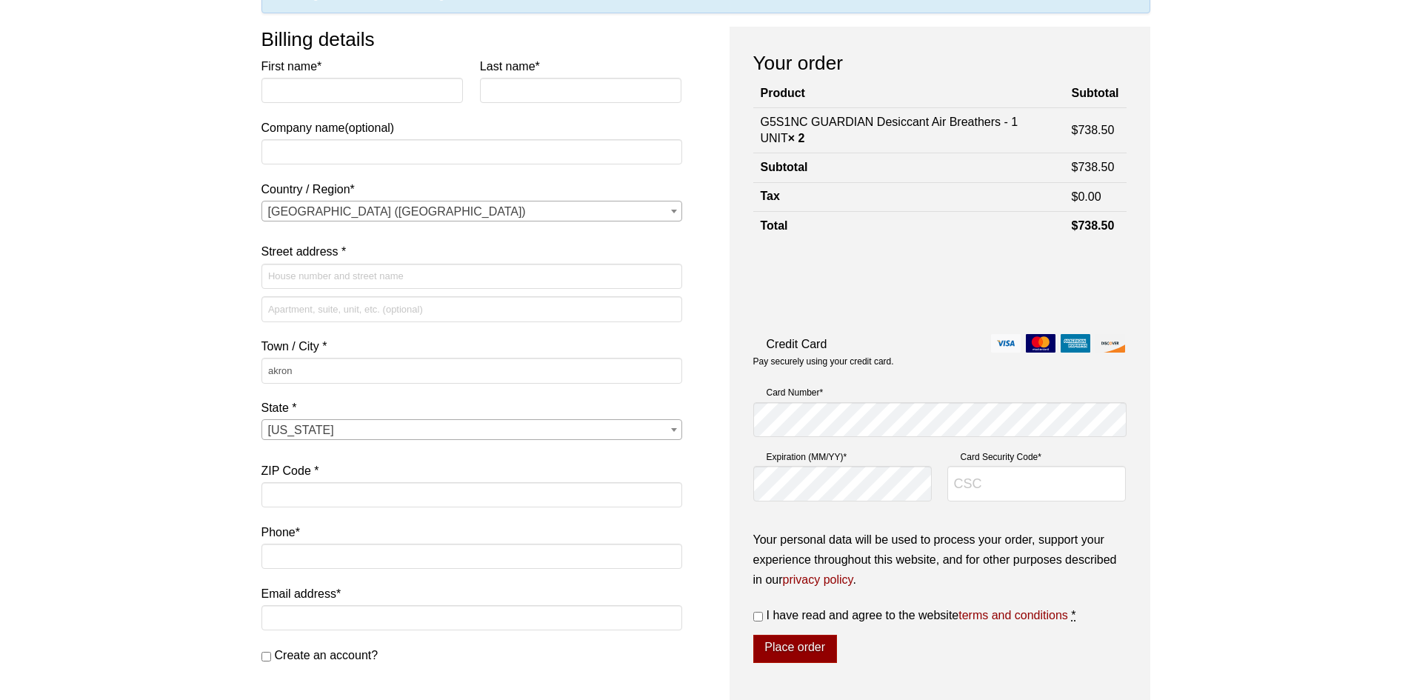
scroll to position [0, 0]
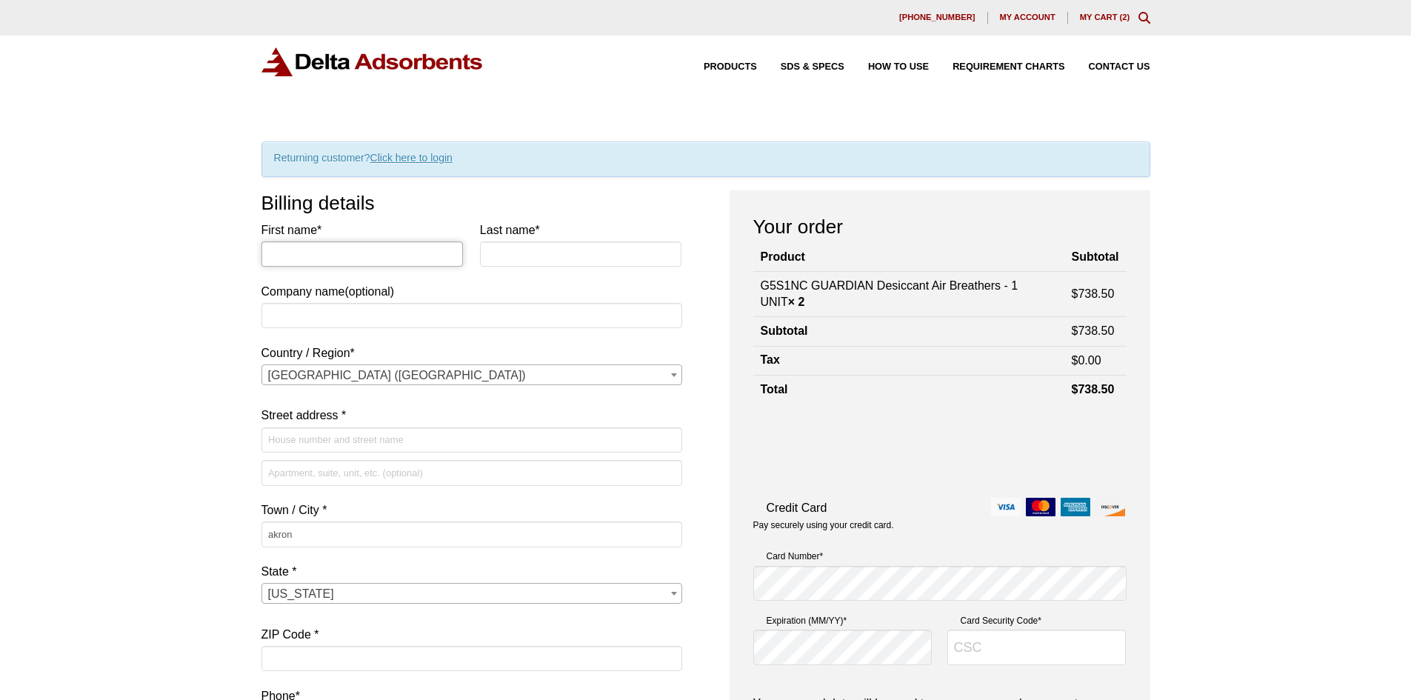
click at [345, 250] on input "First name *" at bounding box center [362, 253] width 202 height 25
type input "John"
click at [498, 251] on input "Planter" at bounding box center [581, 253] width 202 height 25
type input "Platner"
click at [384, 321] on input "Company name (optional)" at bounding box center [471, 315] width 421 height 25
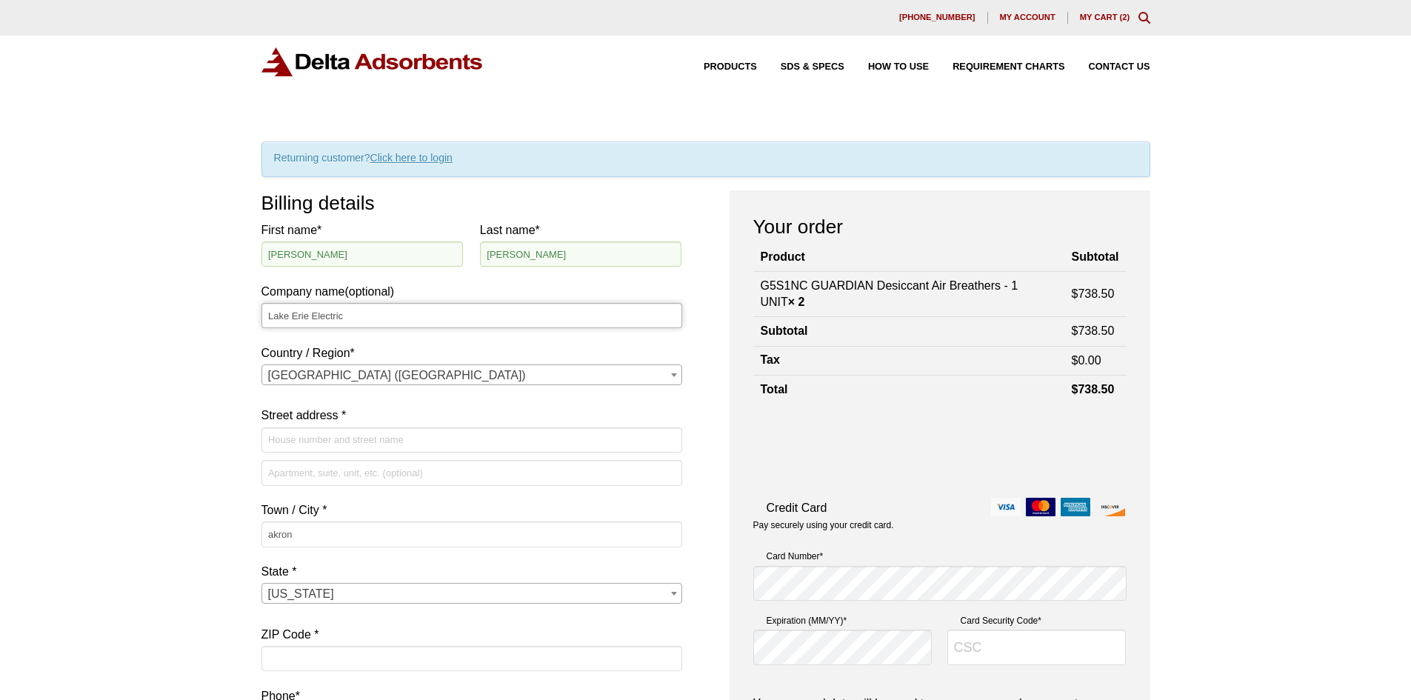
type input "Lake Erie Electric"
click at [388, 374] on span "[GEOGRAPHIC_DATA] ([GEOGRAPHIC_DATA])" at bounding box center [471, 375] width 419 height 21
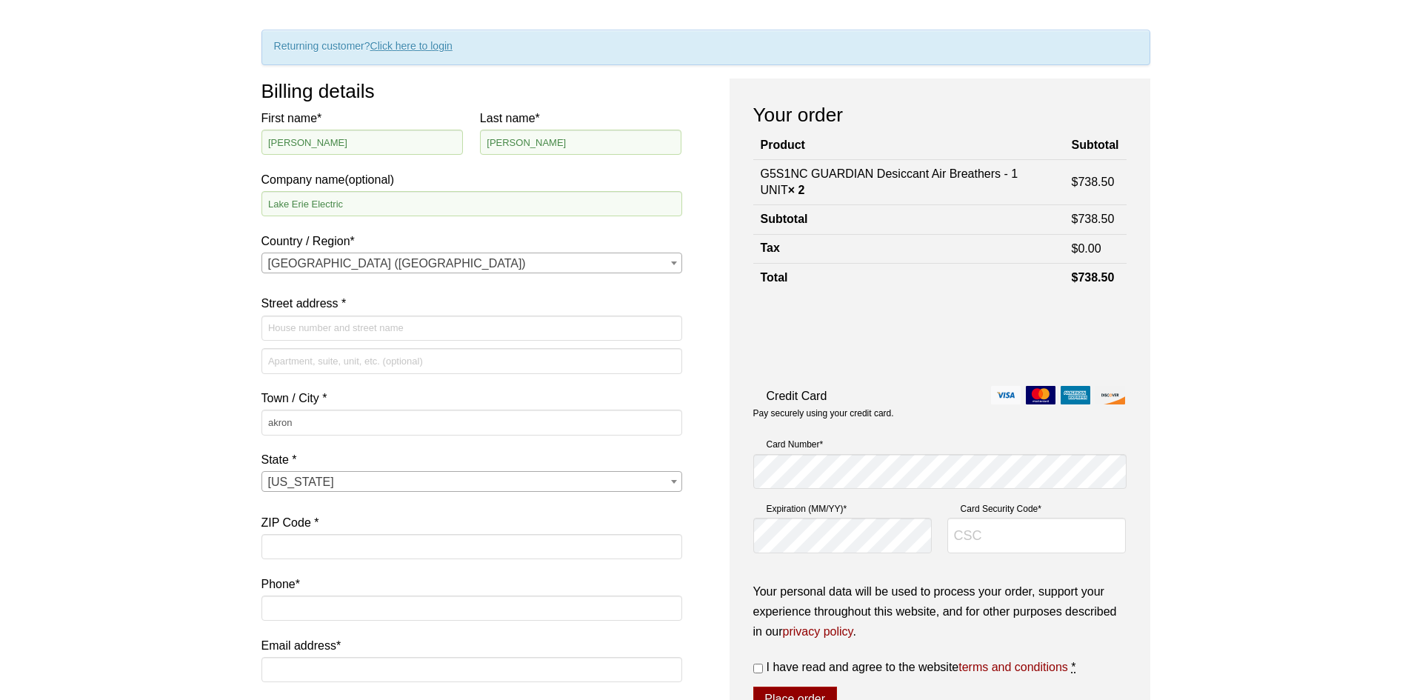
scroll to position [148, 0]
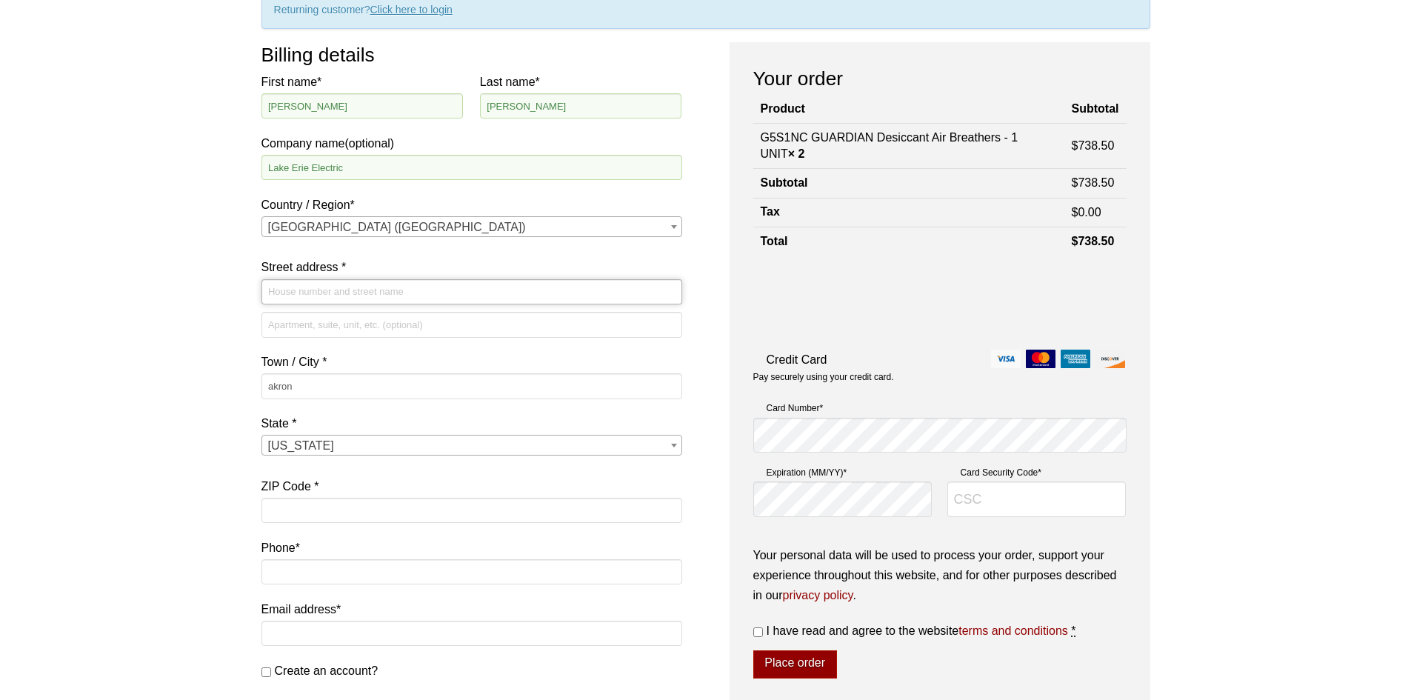
click at [317, 289] on input "Street address *" at bounding box center [471, 291] width 421 height 25
click at [539, 296] on input "Street address *" at bounding box center [471, 291] width 421 height 25
paste input "25730 First Street"
type input "25730 First Street"
click at [333, 384] on input "akron" at bounding box center [471, 385] width 421 height 25
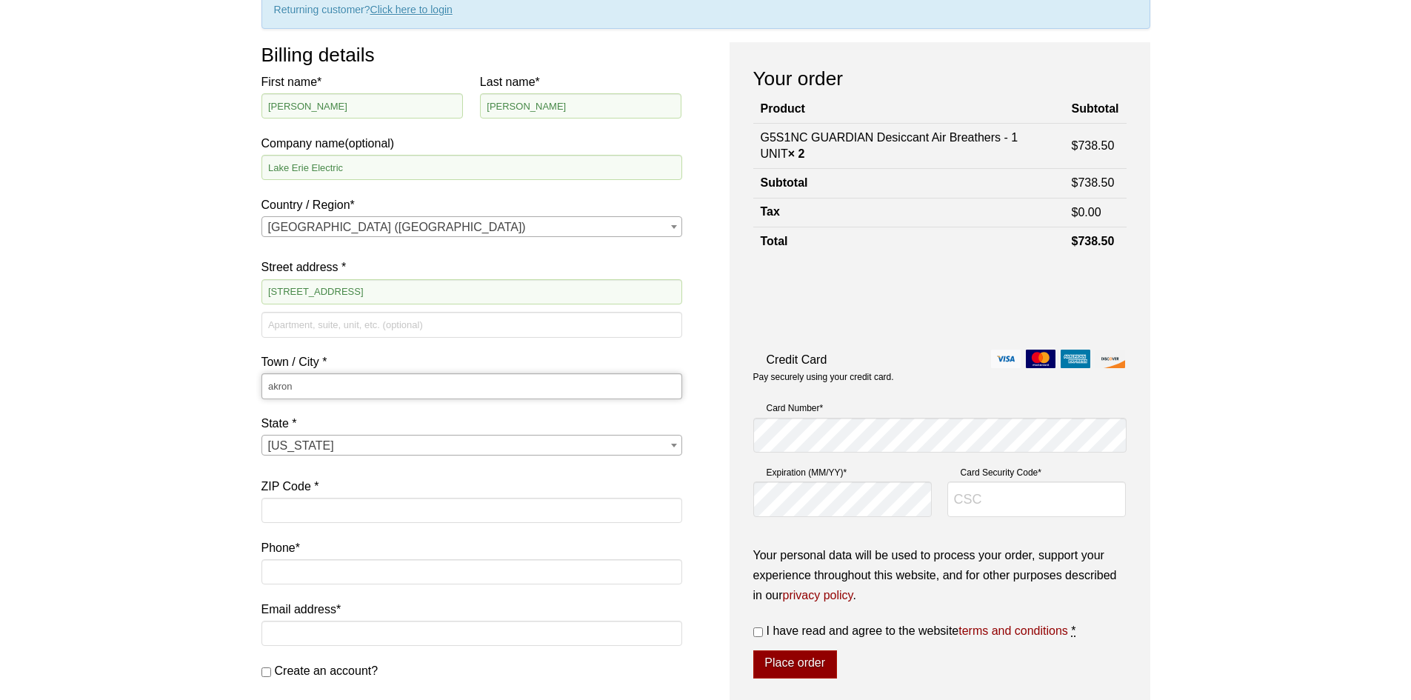
drag, startPoint x: 333, startPoint y: 384, endPoint x: 215, endPoint y: 387, distance: 118.5
type input "Westlake"
click at [300, 504] on input "ZIP Code *" at bounding box center [471, 510] width 421 height 25
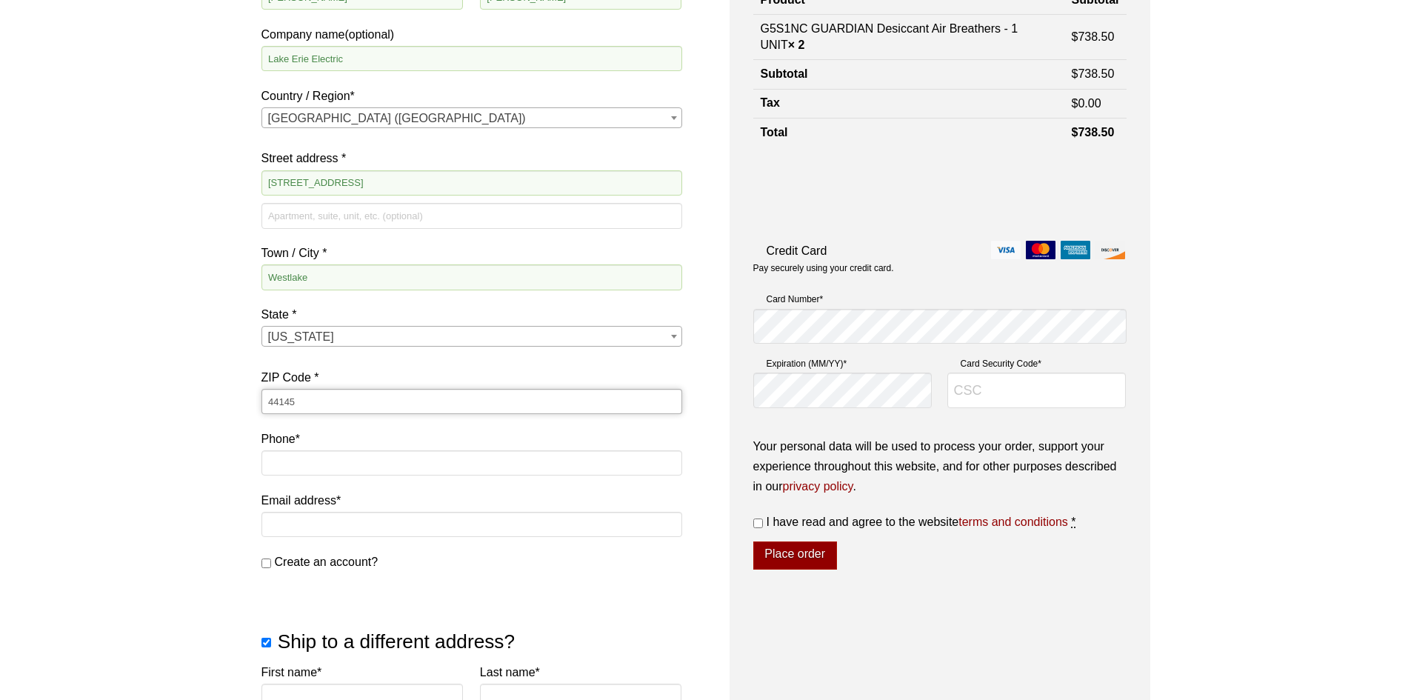
scroll to position [296, 0]
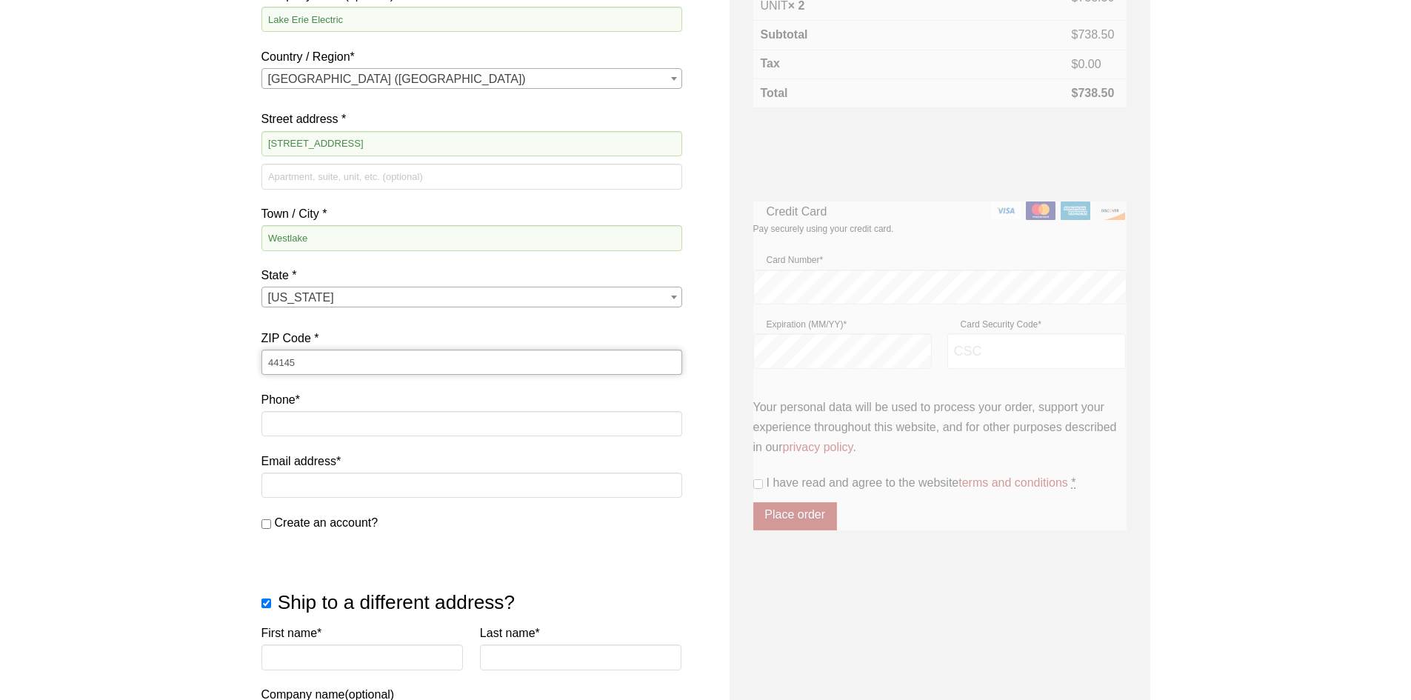
type input "44145"
click at [324, 423] on input "Phone *" at bounding box center [471, 423] width 421 height 25
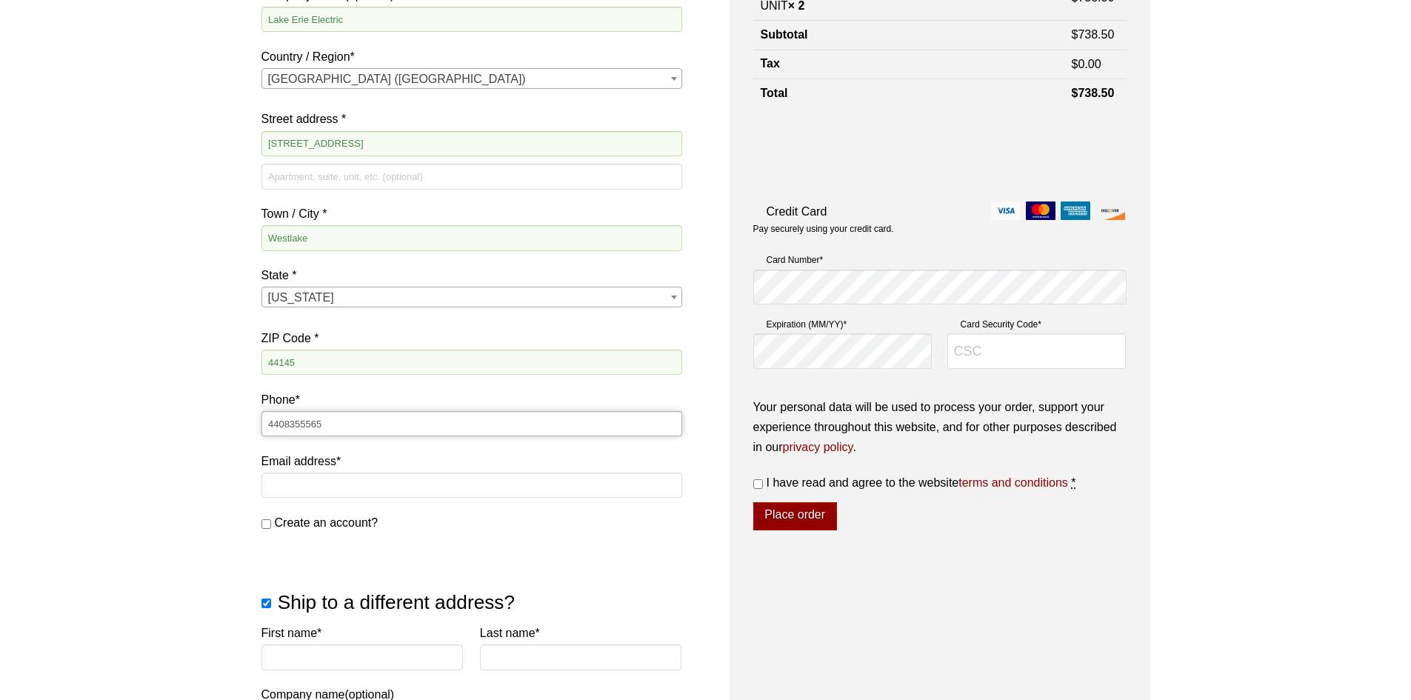
type input "4408355565"
click at [320, 475] on input "Email address *" at bounding box center [471, 484] width 421 height 25
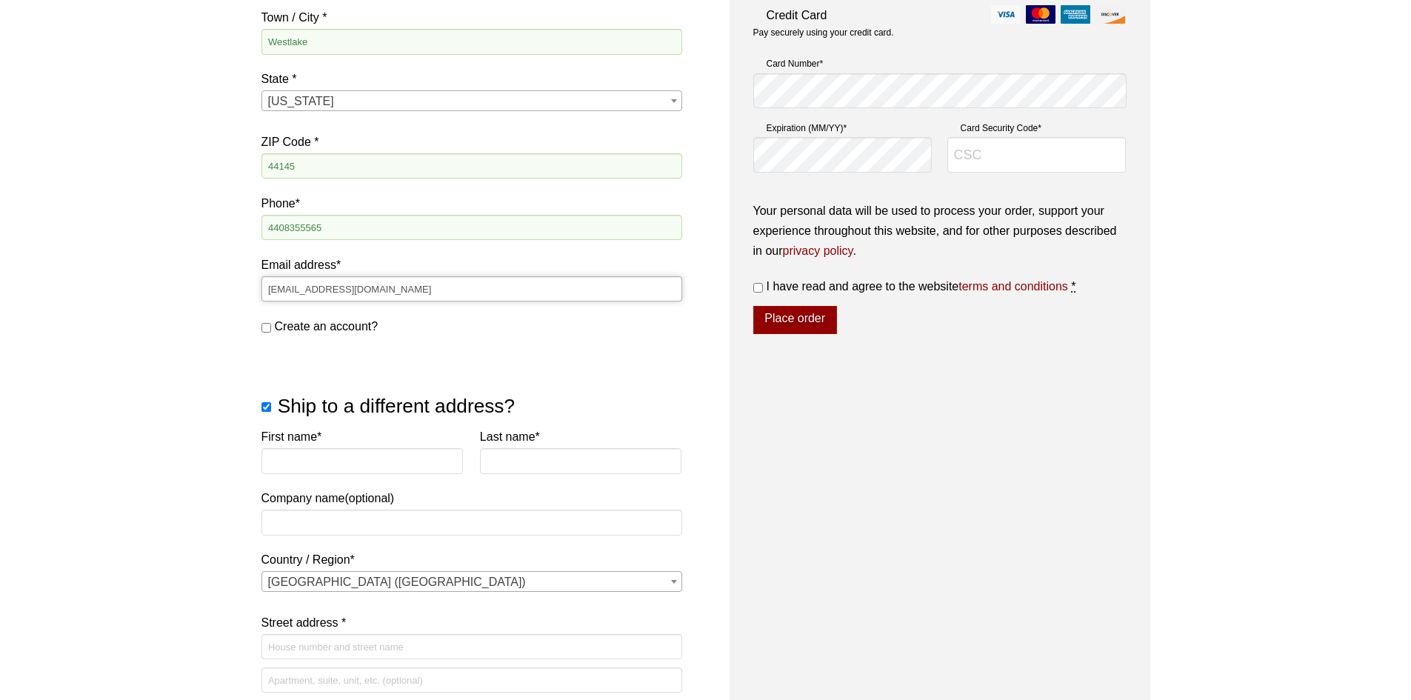
scroll to position [518, 0]
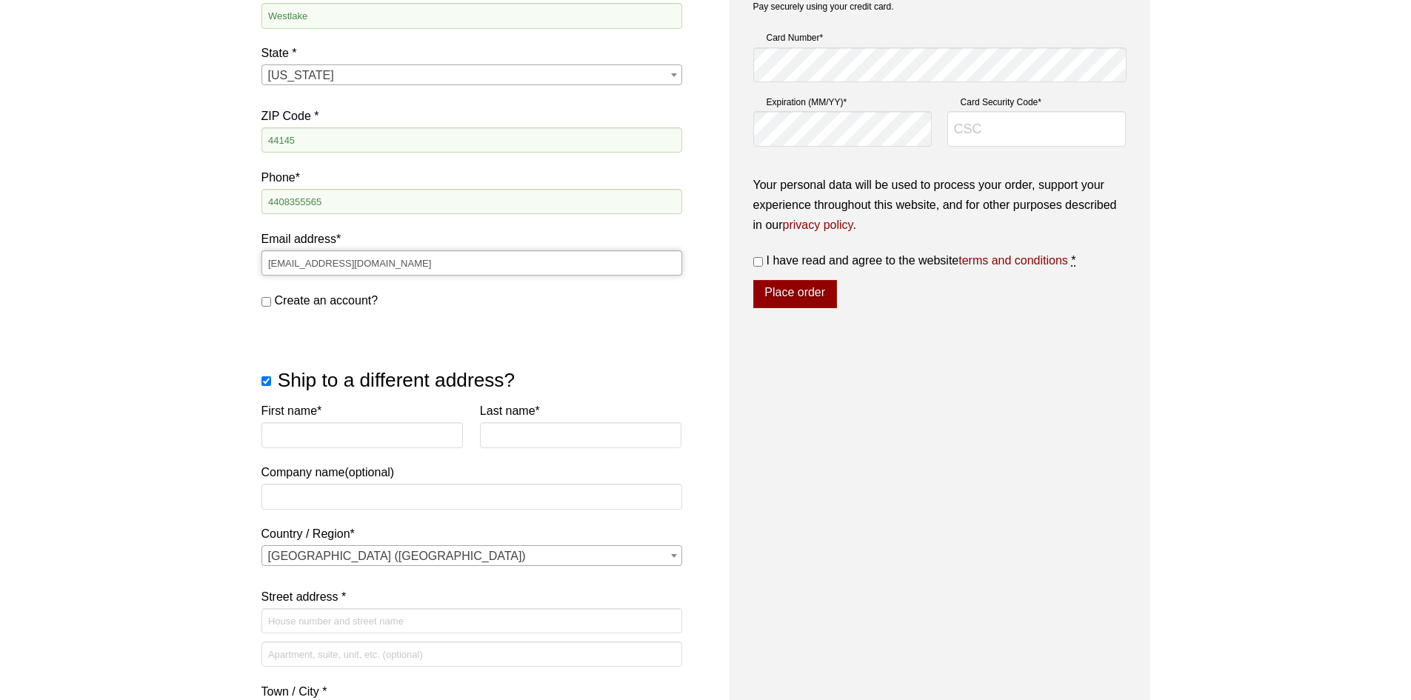
type input "ssabo@lakeerieelectric.com"
click at [350, 427] on input "First name *" at bounding box center [362, 434] width 202 height 25
type input "Jeff"
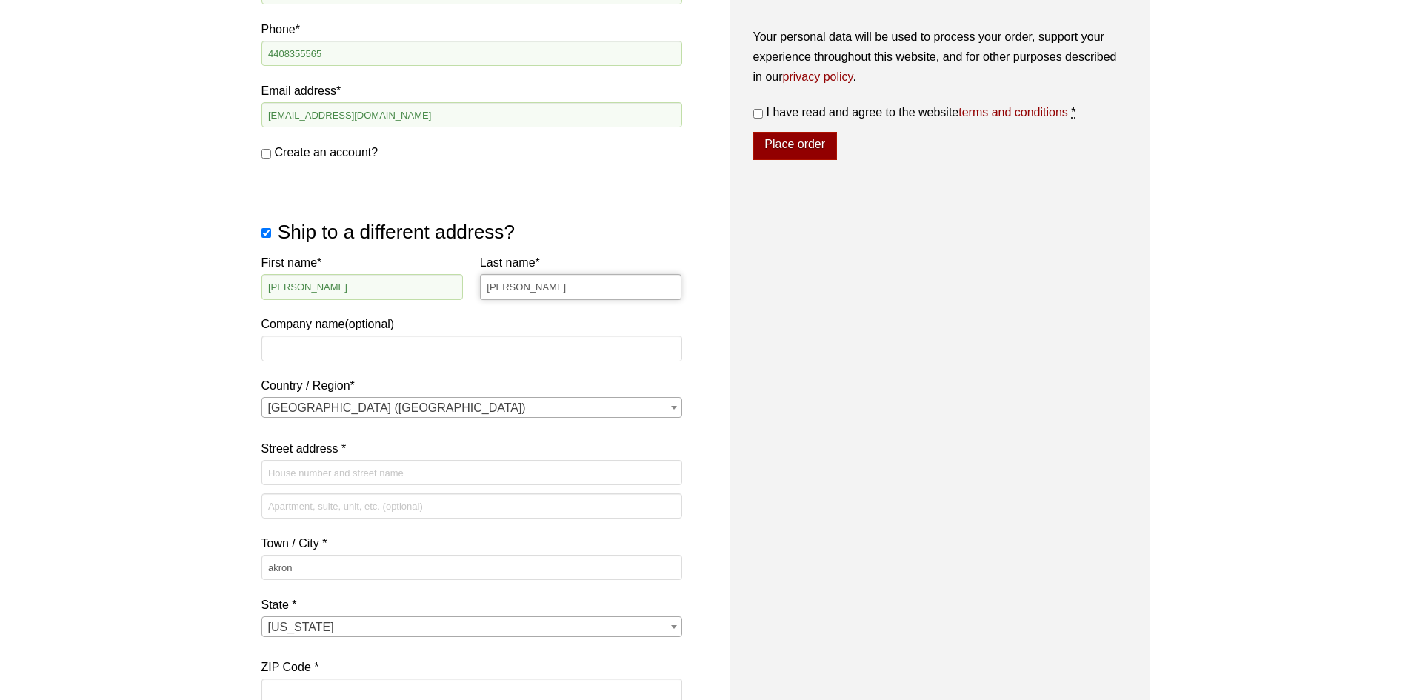
scroll to position [740, 0]
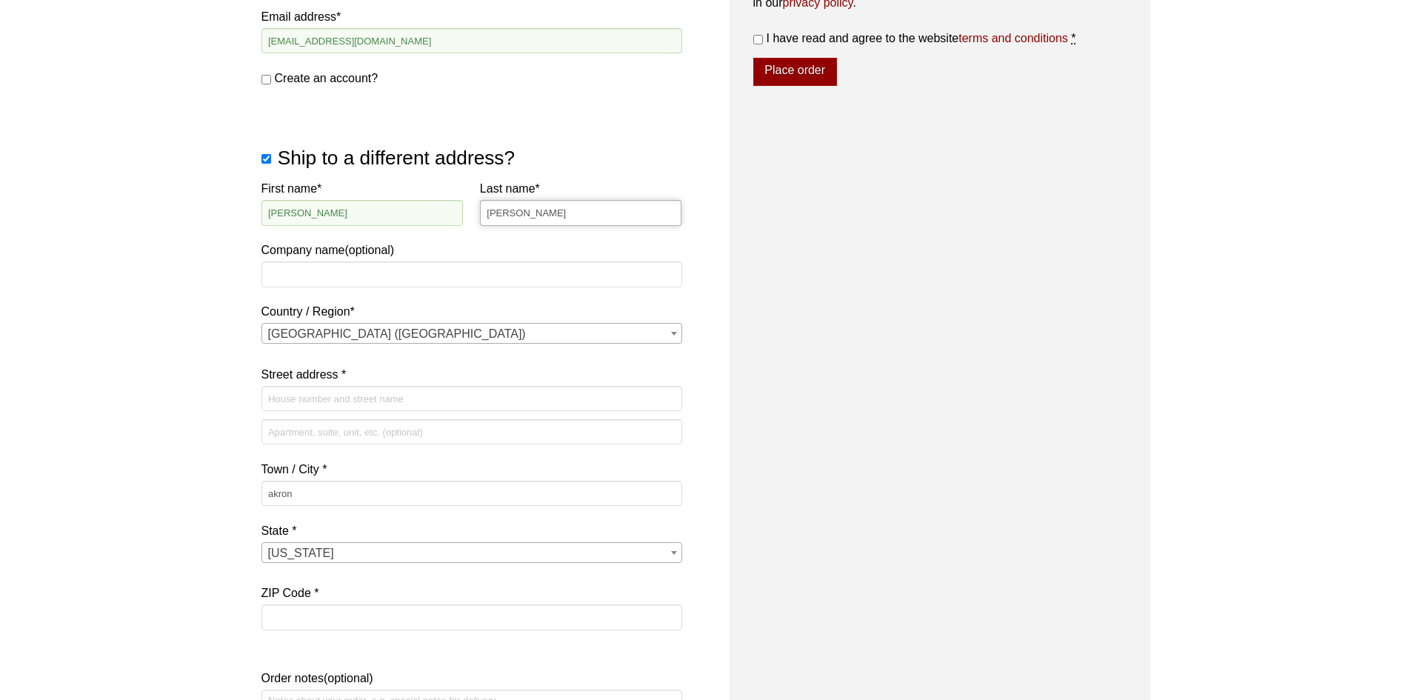
type input "Hendershot"
click at [410, 327] on span "[GEOGRAPHIC_DATA] ([GEOGRAPHIC_DATA])" at bounding box center [471, 334] width 419 height 21
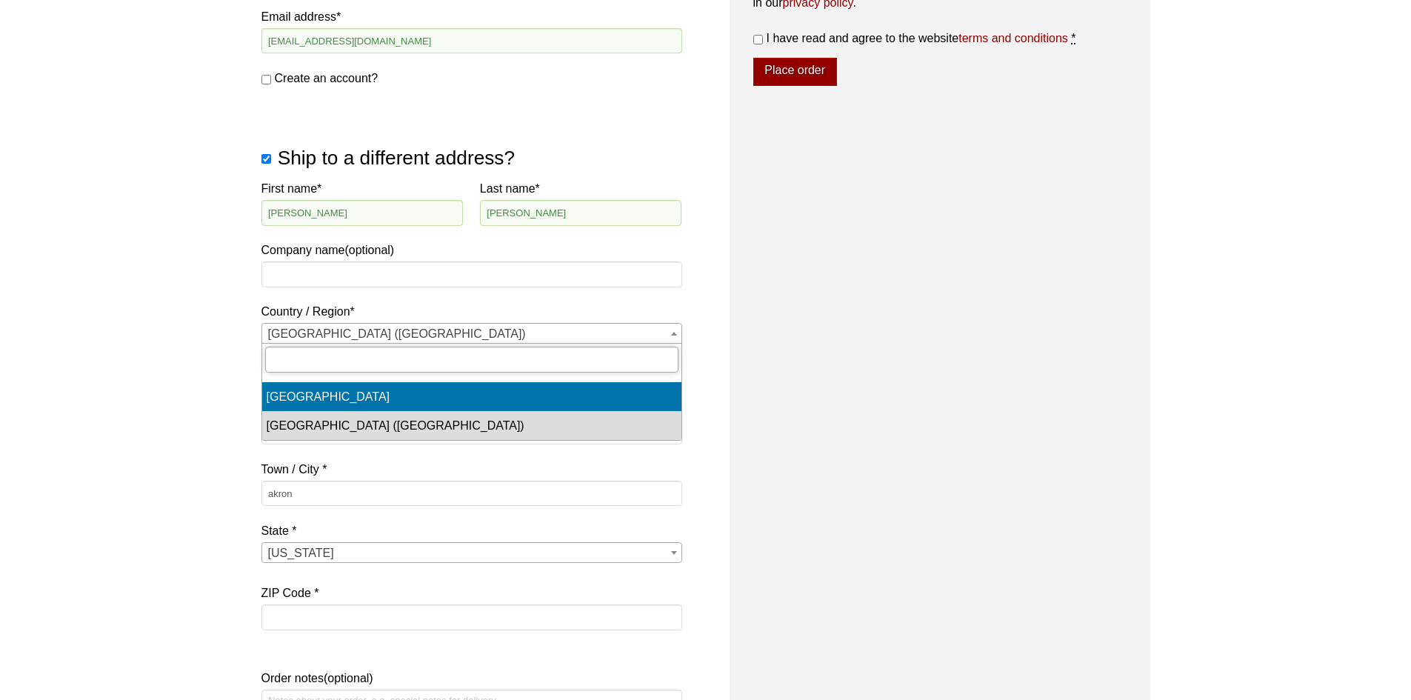
click at [365, 358] on input "text" at bounding box center [471, 359] width 413 height 25
click at [207, 338] on div "Our website has detected that you are using an outdated browser that will preve…" at bounding box center [705, 220] width 1411 height 1921
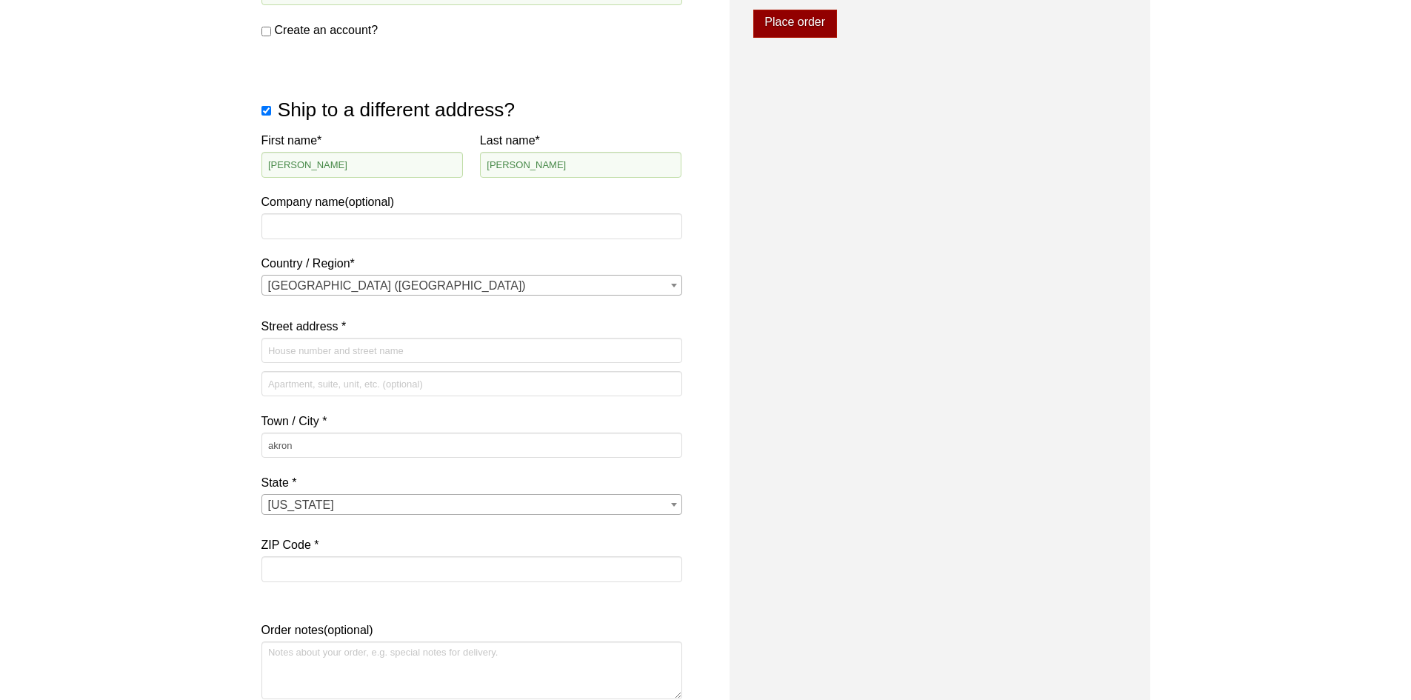
scroll to position [815, 0]
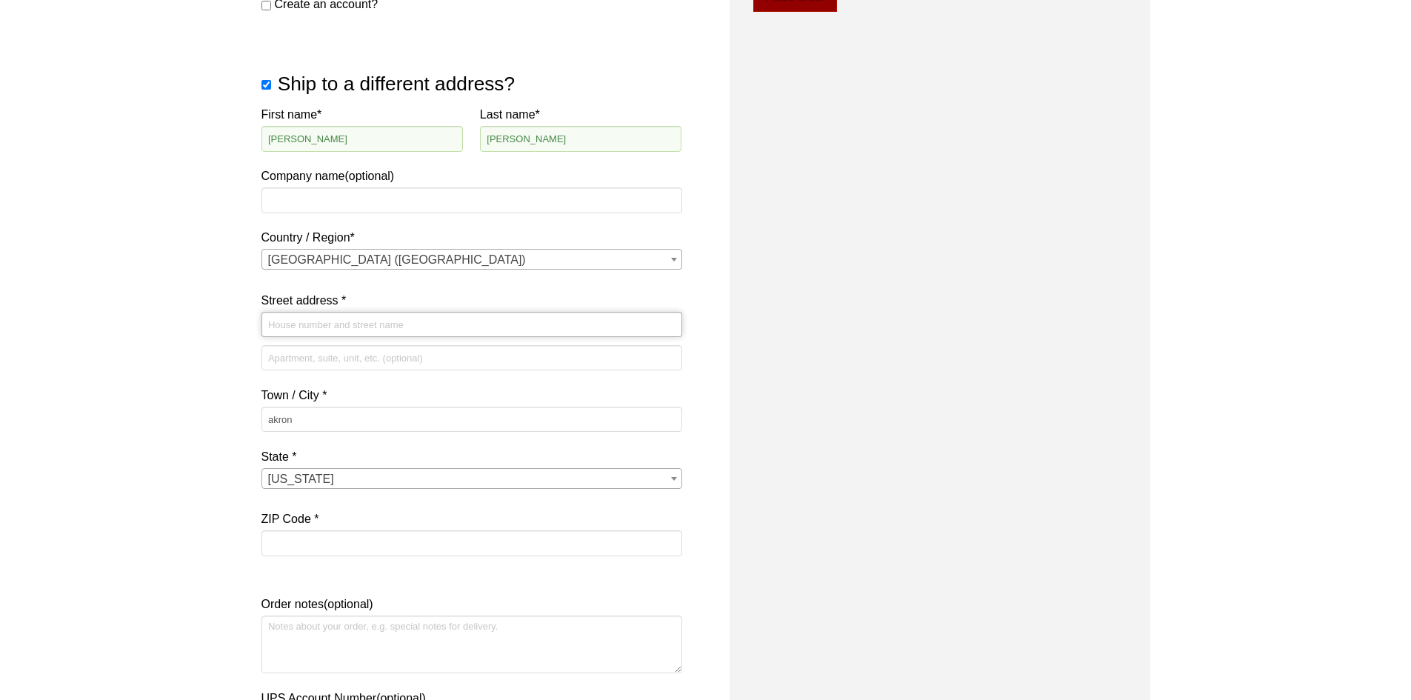
click at [306, 324] on input "Street address *" at bounding box center [471, 324] width 421 height 25
click at [359, 325] on input "Street address *" at bounding box center [471, 324] width 421 height 25
paste input "1888 Brown Street |"
type input "1888 Brown Street"
drag, startPoint x: 327, startPoint y: 423, endPoint x: 292, endPoint y: 401, distance: 40.9
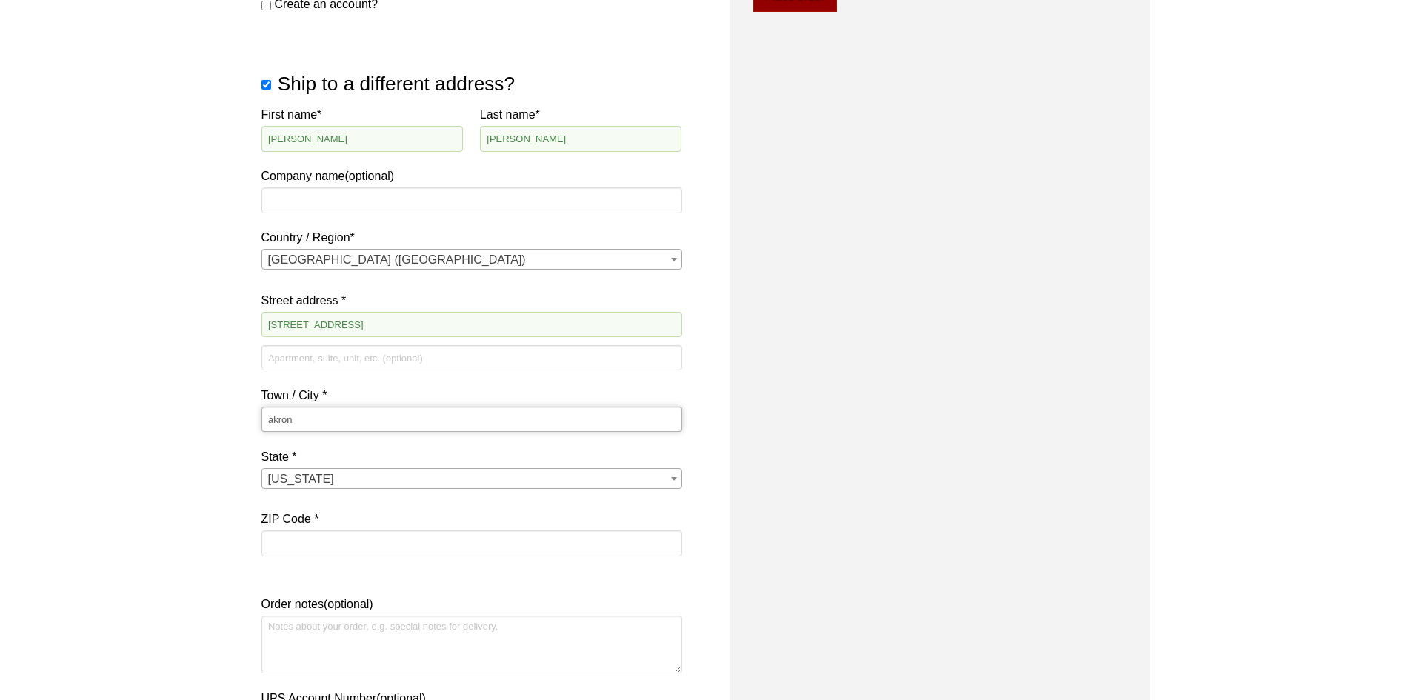
click at [255, 421] on div "Our website has detected that you are using an outdated browser that will preve…" at bounding box center [705, 145] width 1411 height 1921
type input "Akron"
click at [320, 540] on input "ZIP Code *" at bounding box center [471, 542] width 421 height 25
click at [269, 544] on input "11301" at bounding box center [471, 542] width 421 height 25
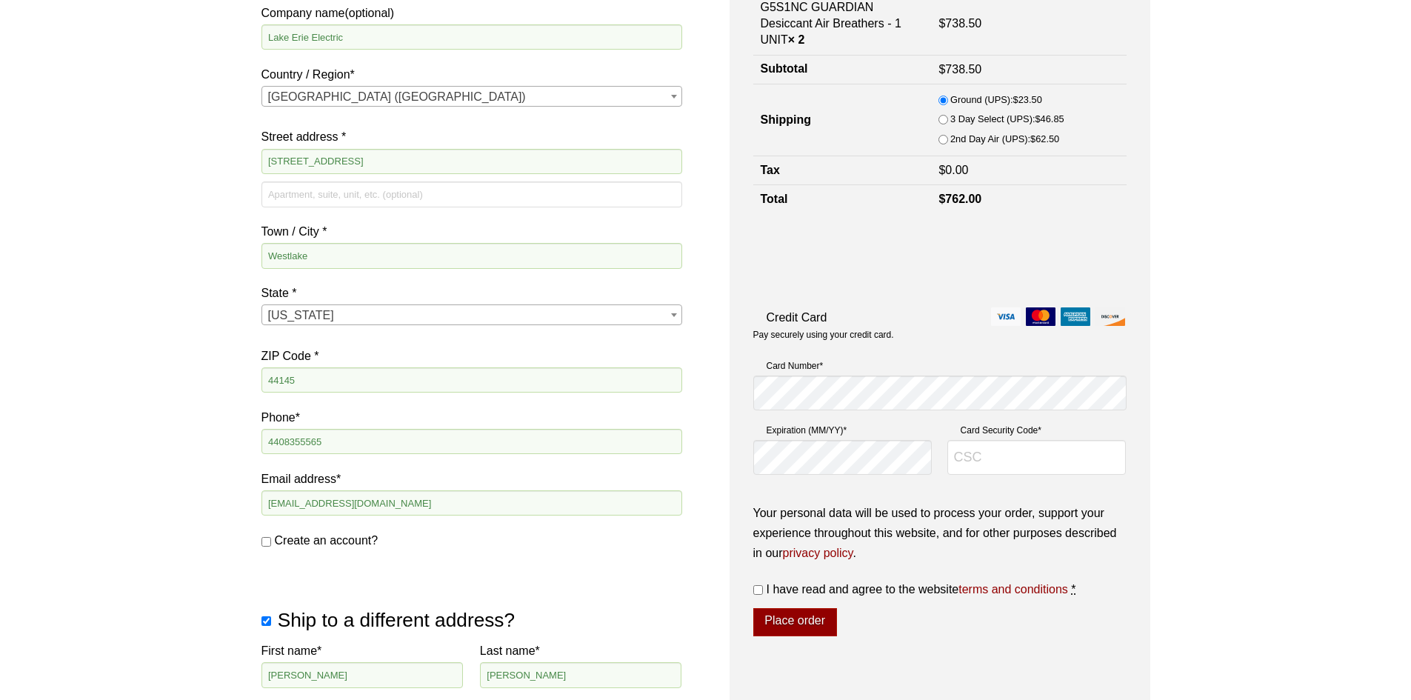
scroll to position [296, 0]
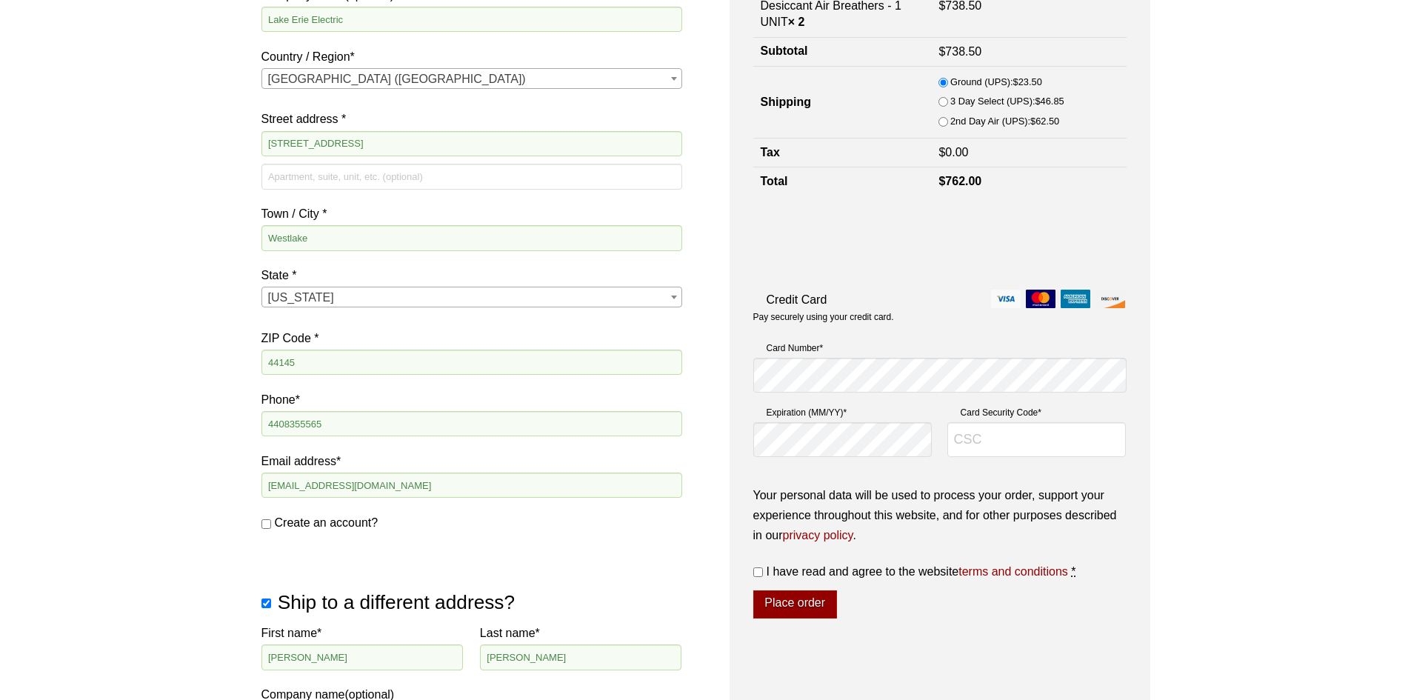
type input "44301"
click at [1006, 437] on input "Card Security Code *" at bounding box center [1036, 440] width 179 height 36
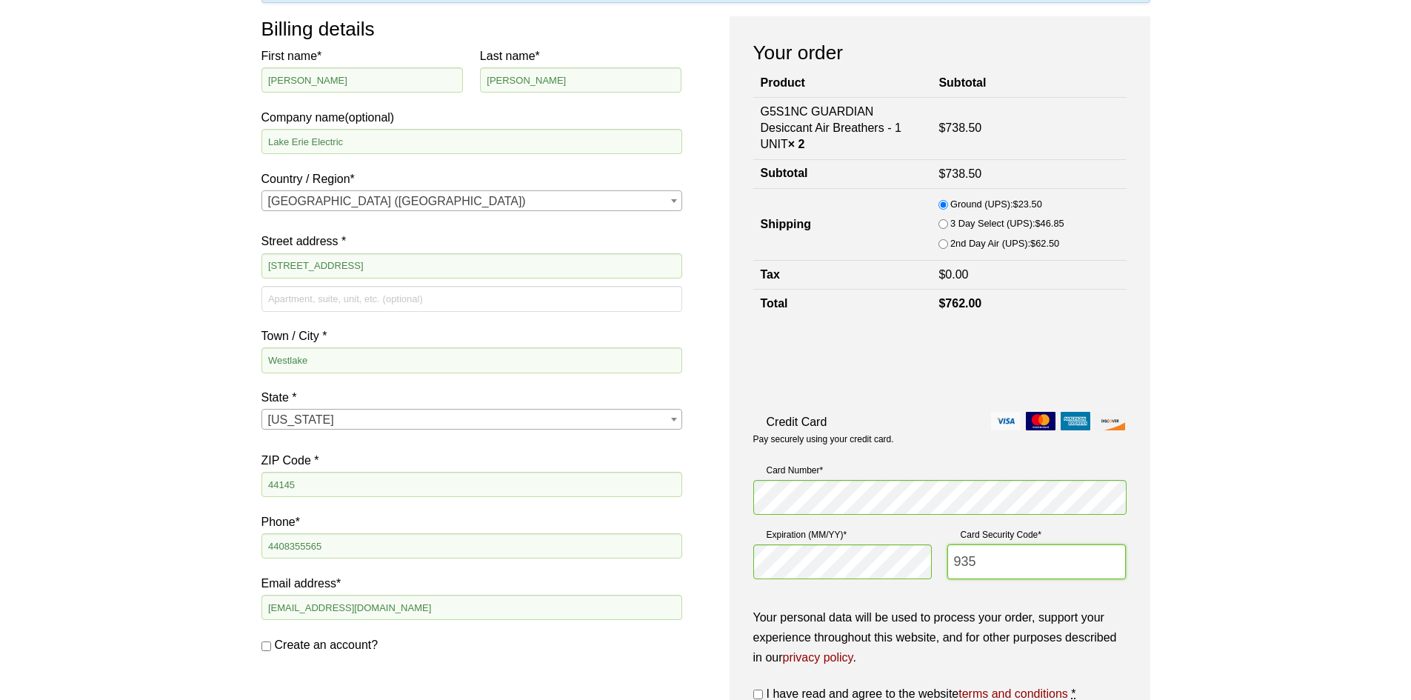
scroll to position [148, 0]
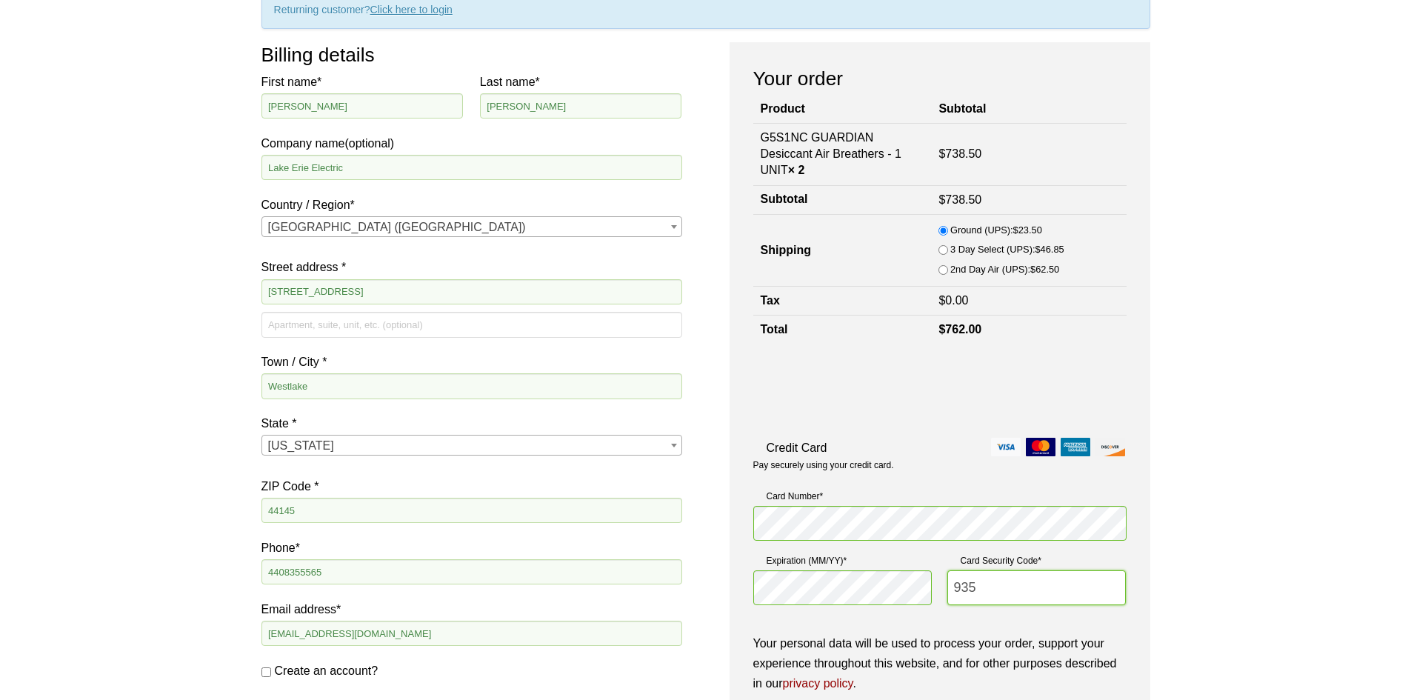
type input "935"
click at [948, 269] on input "2nd Day Air (UPS): $ 62.50" at bounding box center [943, 270] width 10 height 10
radio input "true"
